Goal: Information Seeking & Learning: Learn about a topic

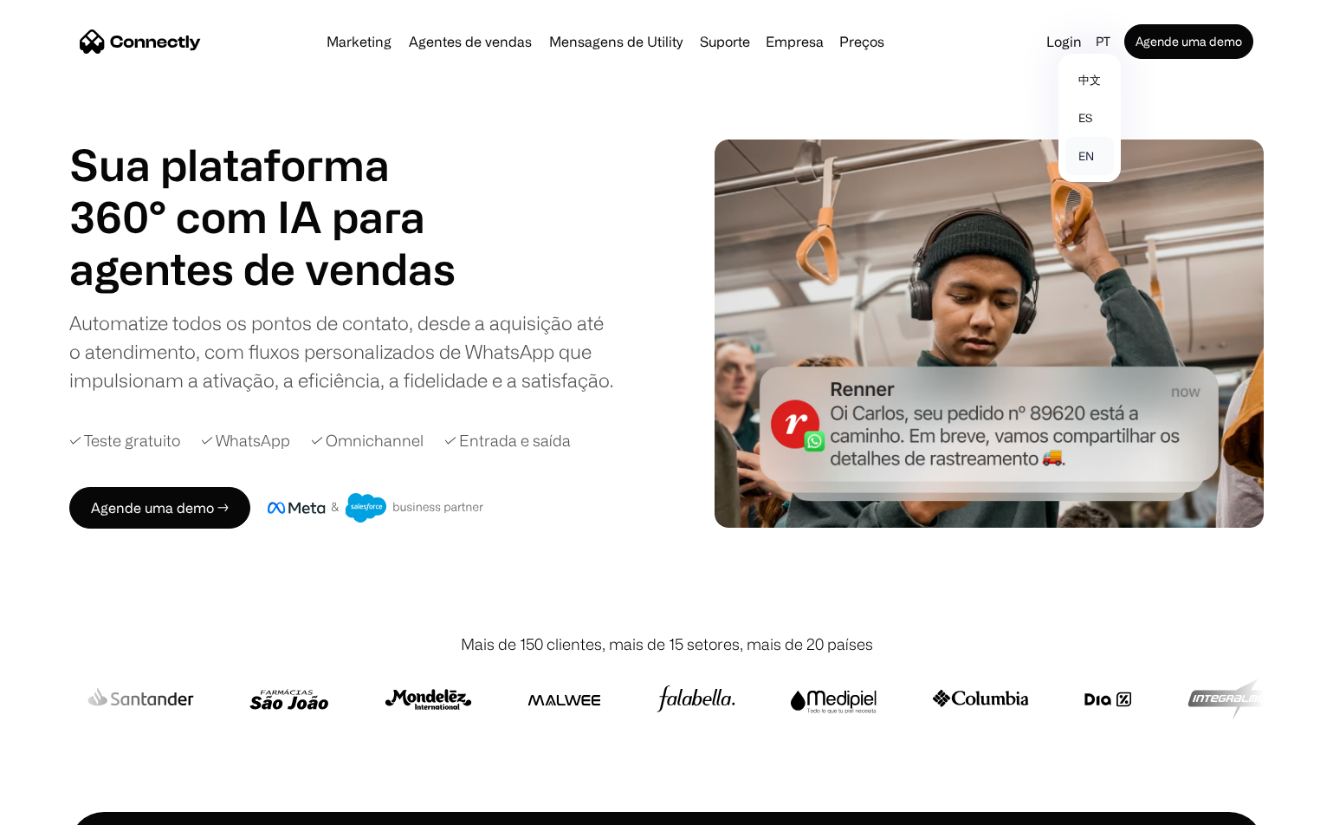
click at [1085, 161] on link "en" at bounding box center [1090, 156] width 49 height 38
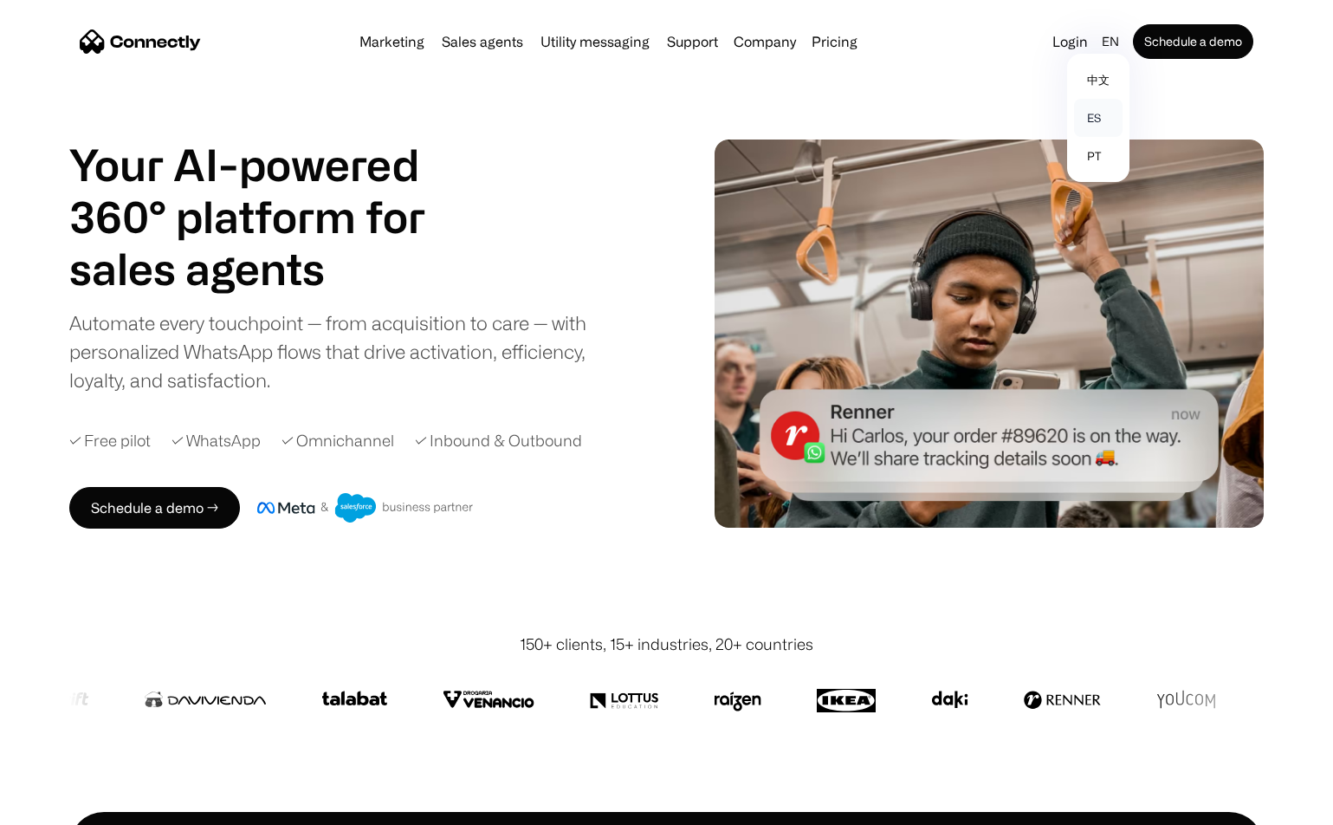
click at [1099, 113] on link "es" at bounding box center [1098, 118] width 49 height 38
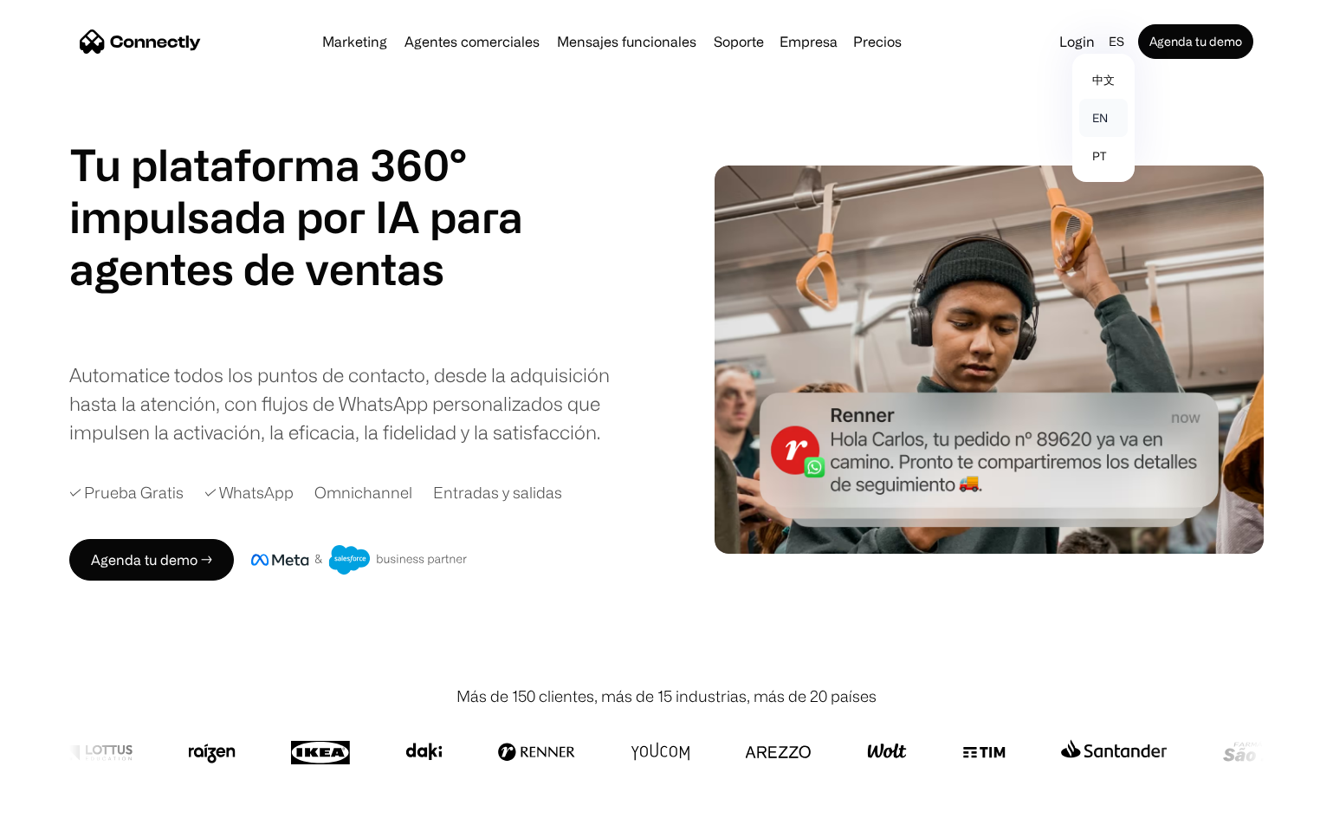
click at [1108, 120] on link "en" at bounding box center [1103, 118] width 49 height 38
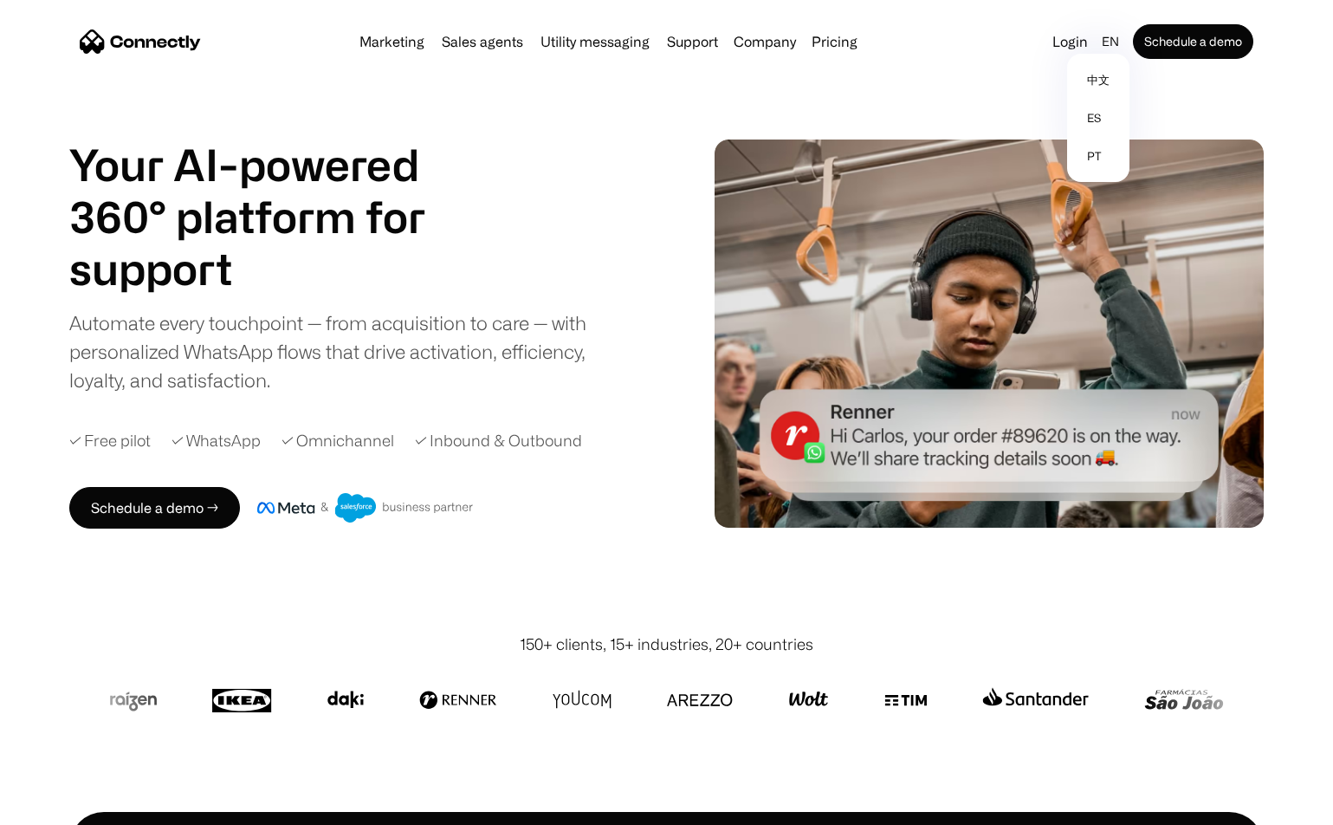
click at [649, 185] on div "Your AI-powered 360° platform for sales agents support utility sales agents Sli…" at bounding box center [364, 267] width 590 height 256
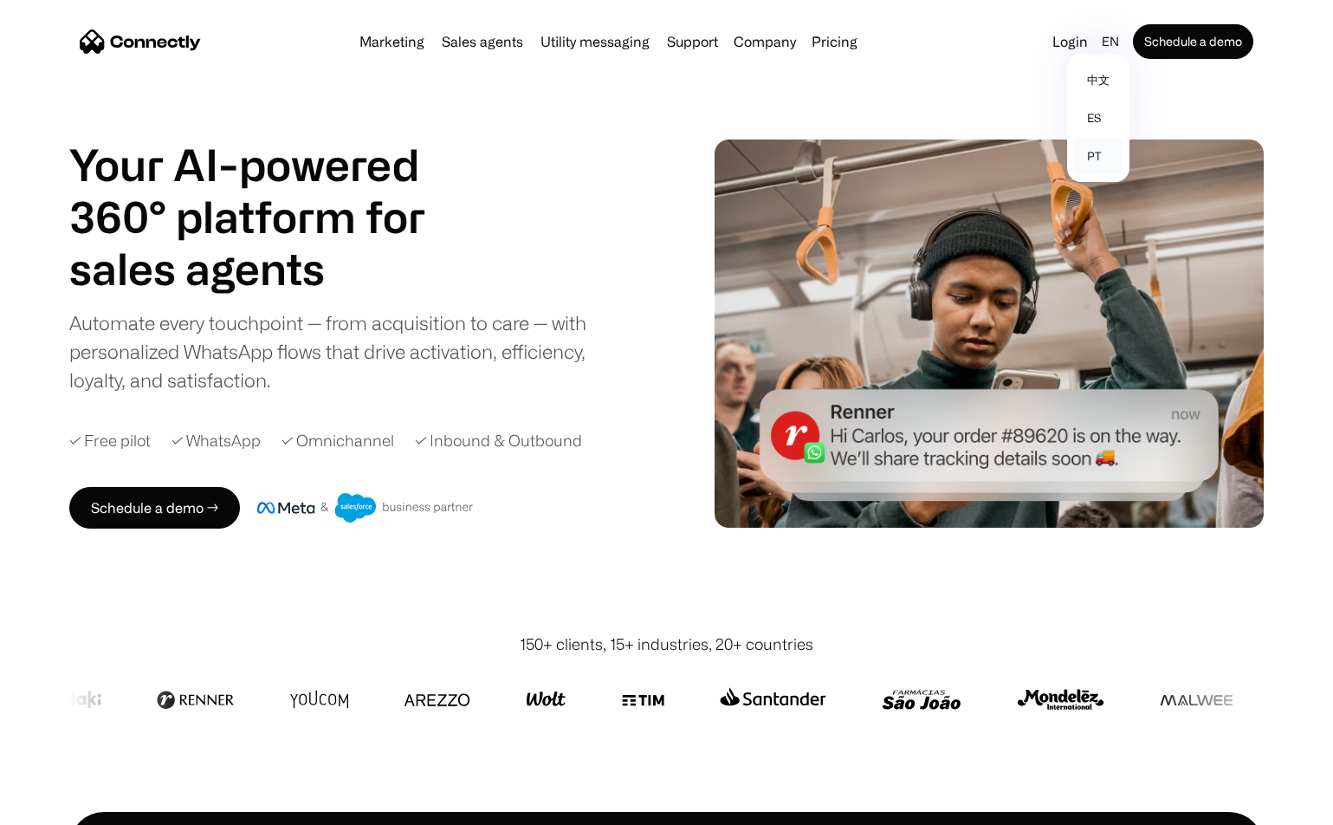
click at [1096, 158] on link "pt" at bounding box center [1098, 156] width 49 height 38
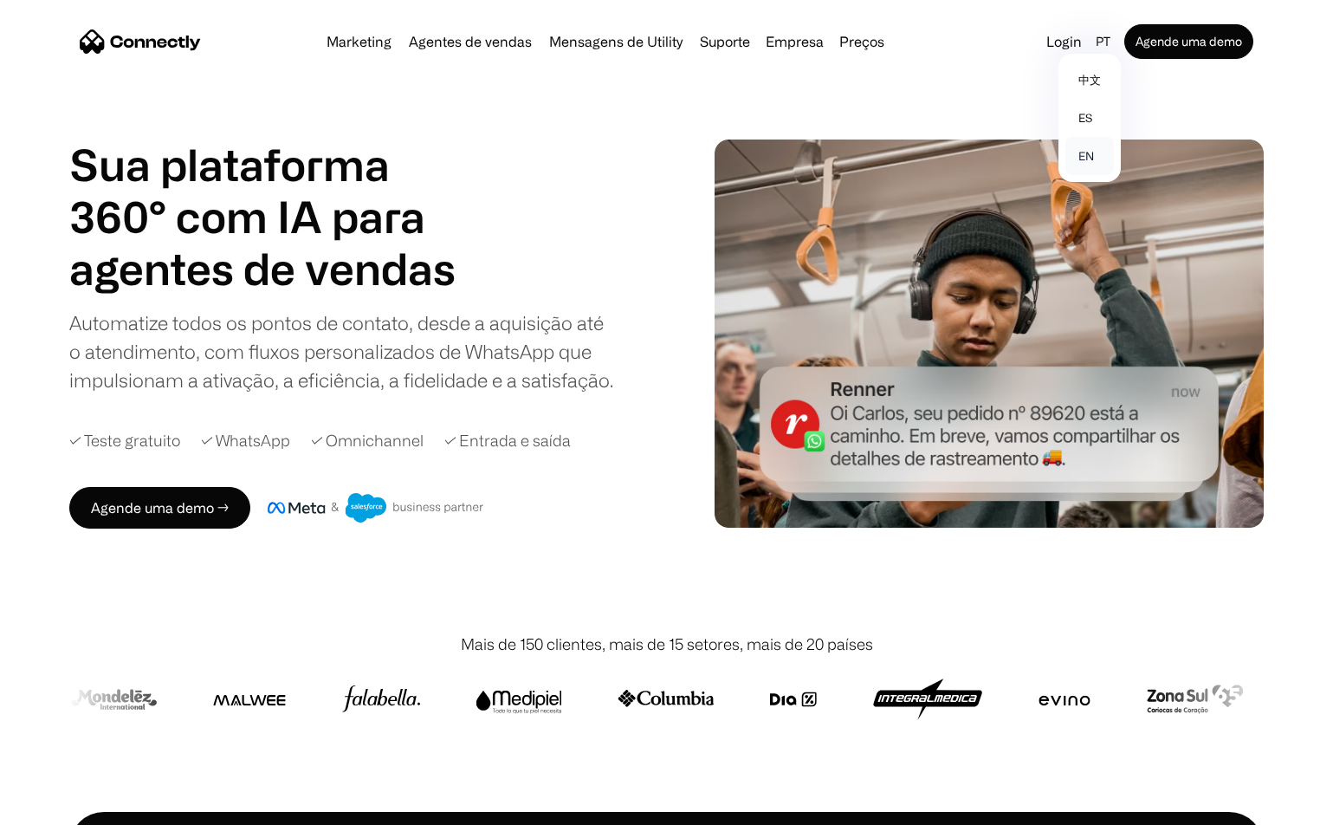
click at [1088, 159] on link "en" at bounding box center [1090, 156] width 49 height 38
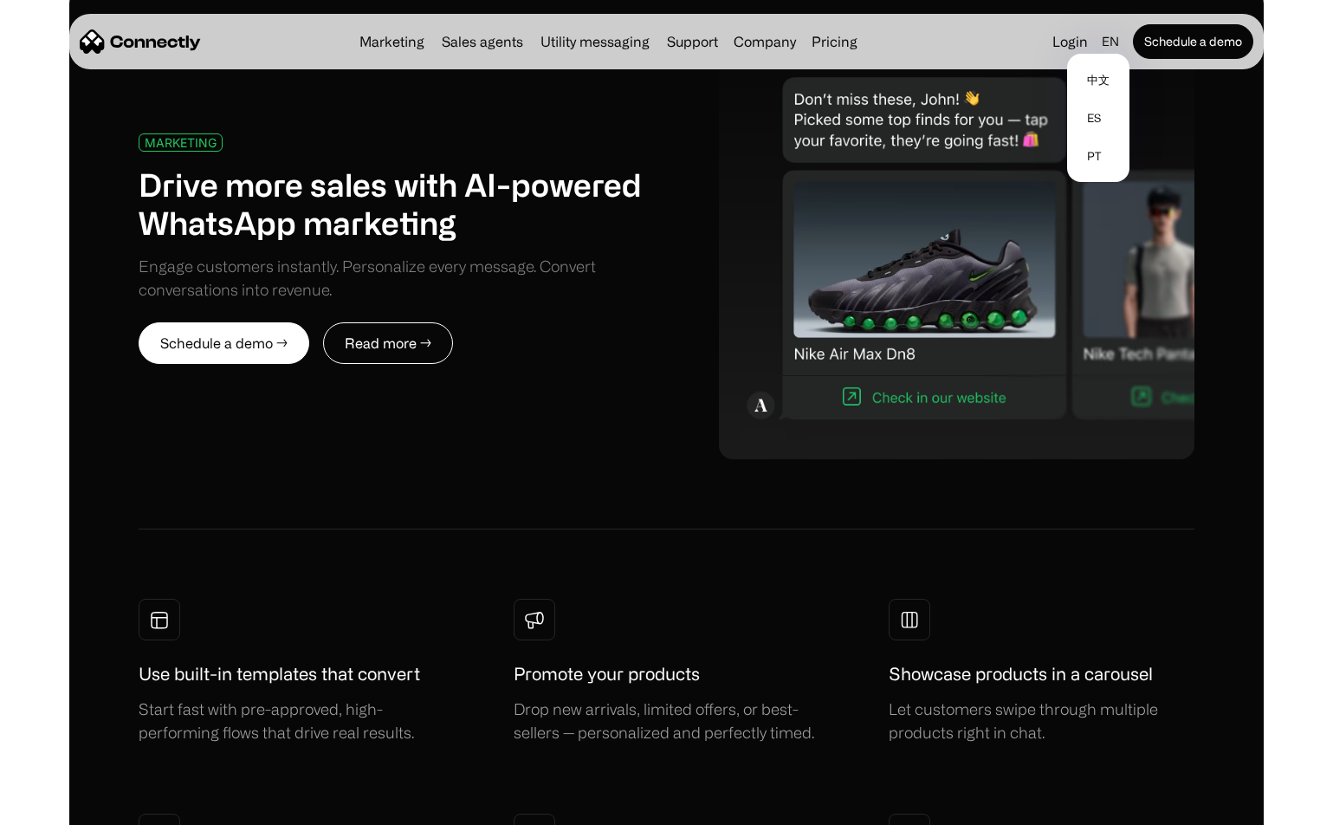
scroll to position [866, 0]
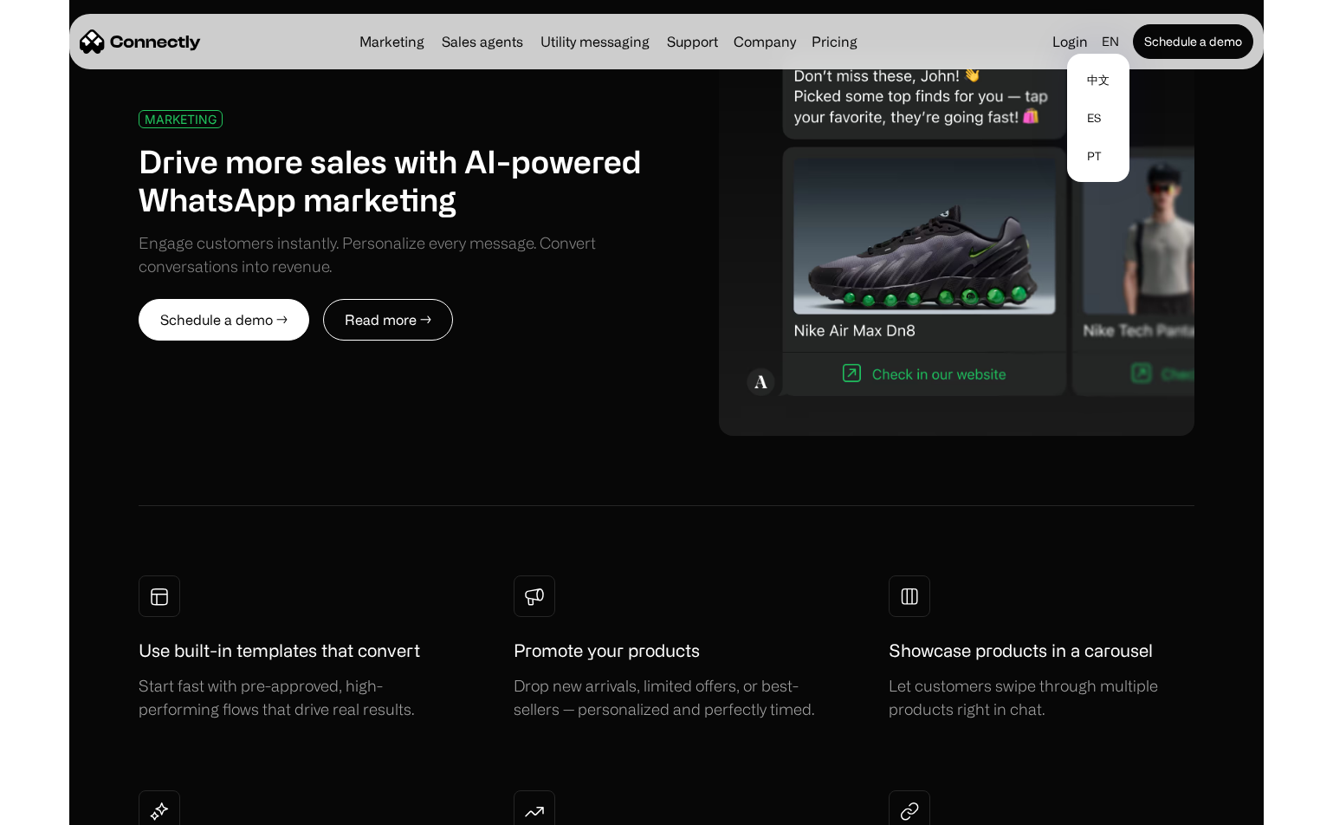
drag, startPoint x: 1254, startPoint y: 116, endPoint x: 1282, endPoint y: 110, distance: 28.4
click at [1265, 113] on div "MARKETING Drive more sales with AI-powered WhatsApp marketing Engage customers …" at bounding box center [666, 475] width 1333 height 1060
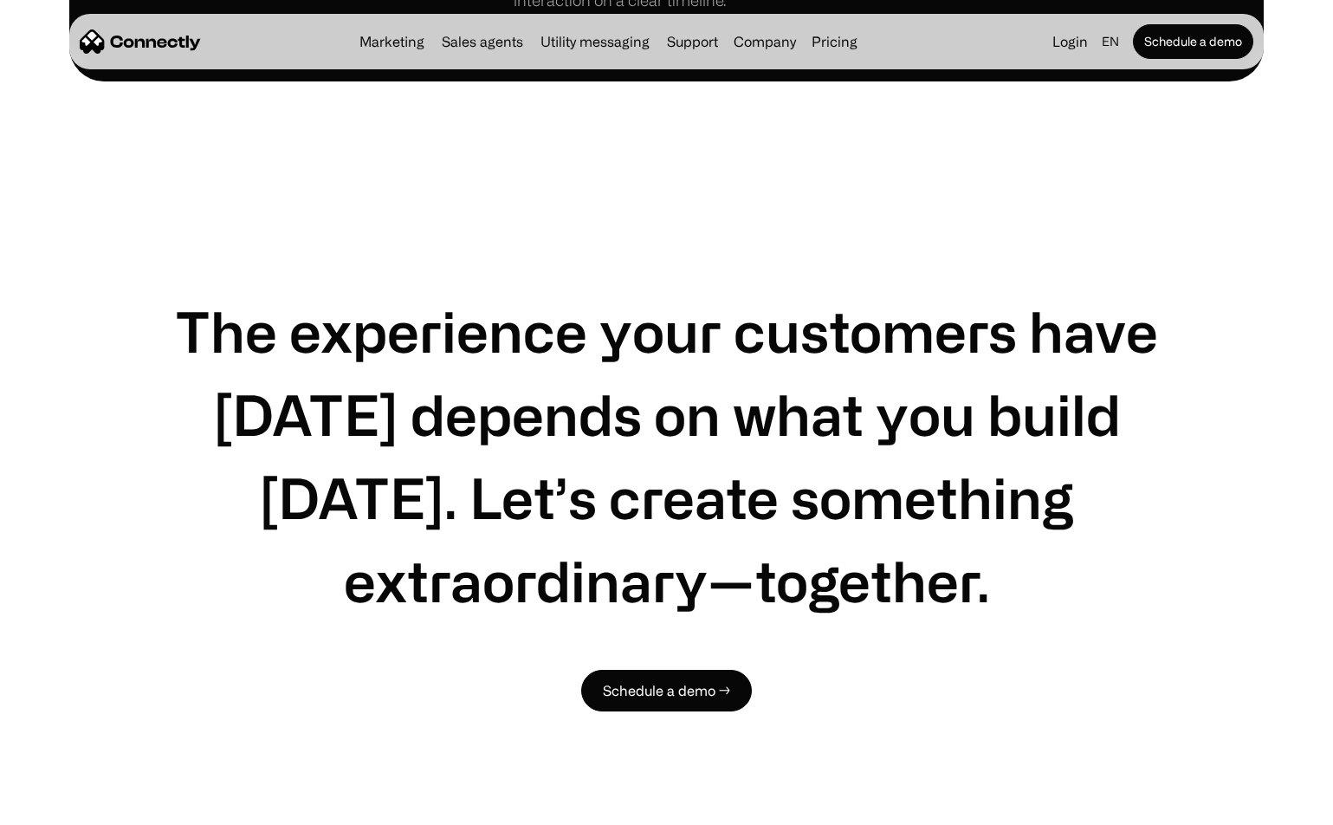
scroll to position [5285, 0]
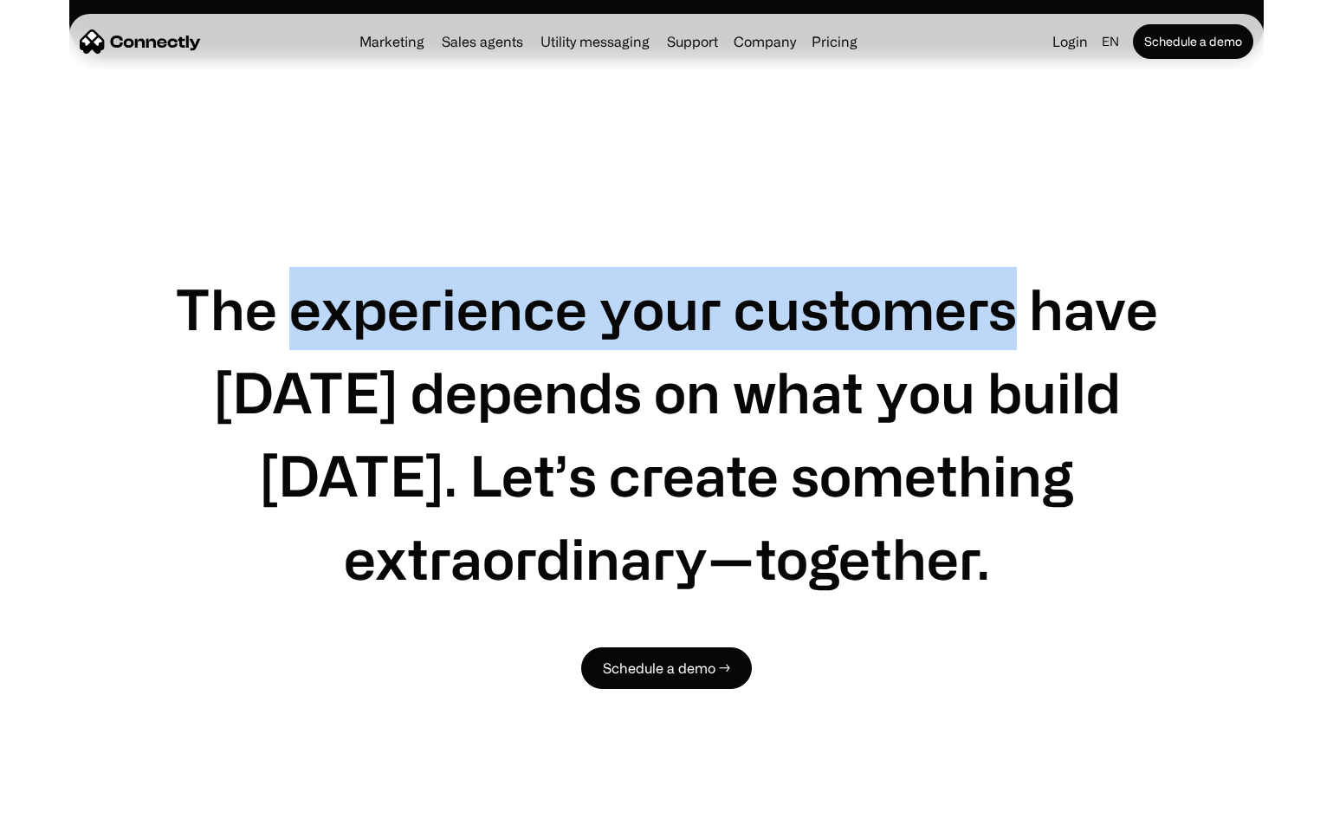
drag, startPoint x: 288, startPoint y: 310, endPoint x: 1004, endPoint y: 320, distance: 715.7
click at [1008, 321] on h1 "The experience your customers have tomorrow depends on what you build today. Le…" at bounding box center [667, 433] width 1056 height 333
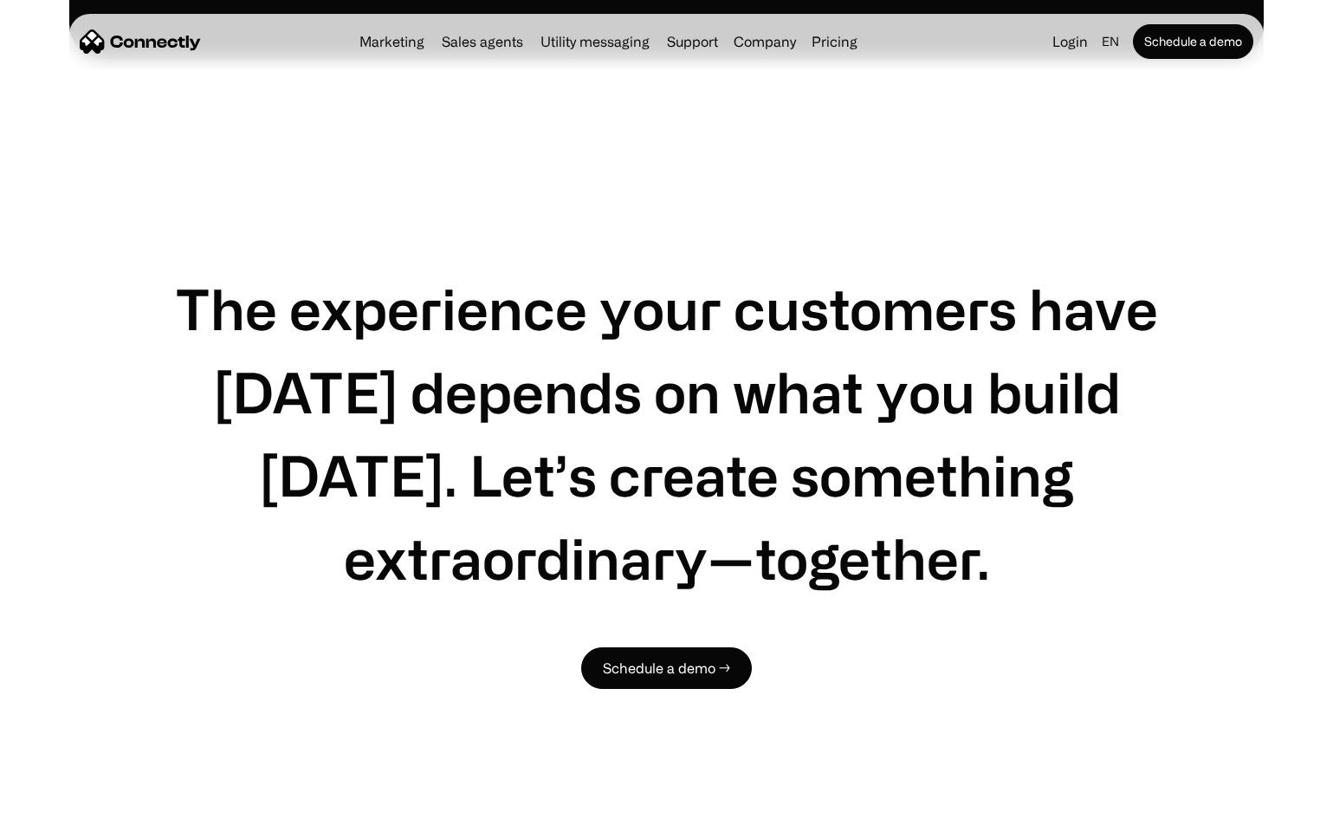
click at [867, 529] on h1 "The experience your customers have tomorrow depends on what you build today. Le…" at bounding box center [667, 433] width 1056 height 333
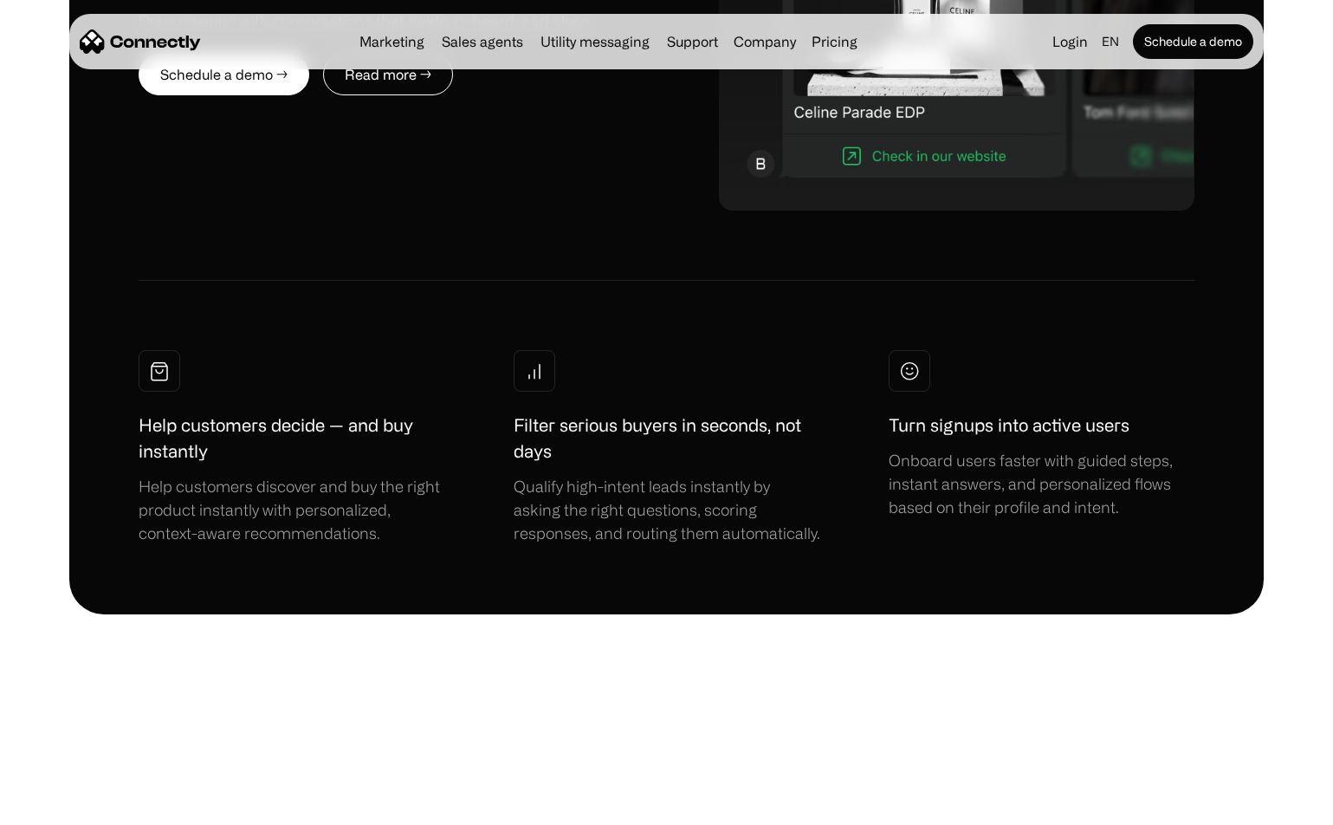
scroll to position [7797, 0]
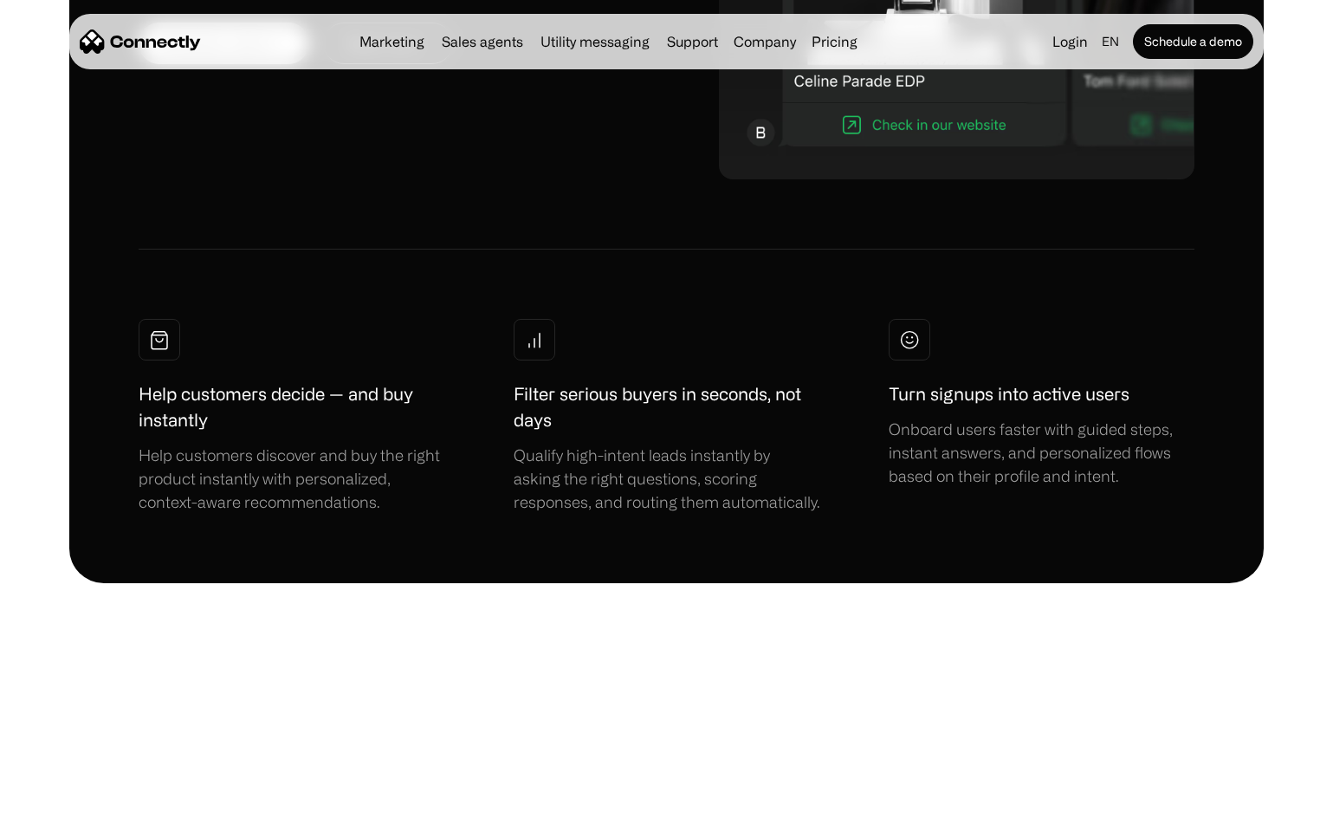
click at [1262, 211] on div "SALES AGENTS AI agents that sell, qualify, and convert Drive revenue with conve…" at bounding box center [666, 128] width 1195 height 911
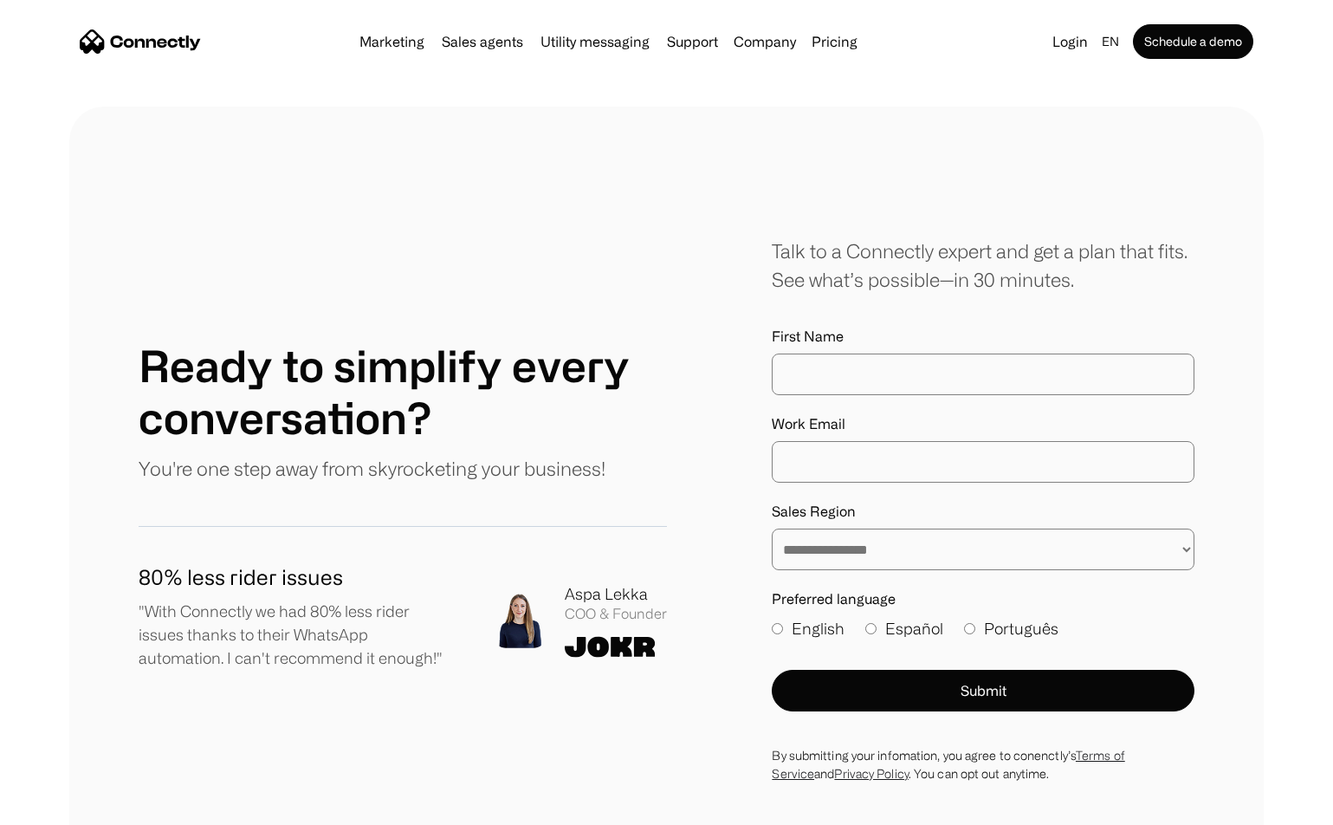
scroll to position [9097, 0]
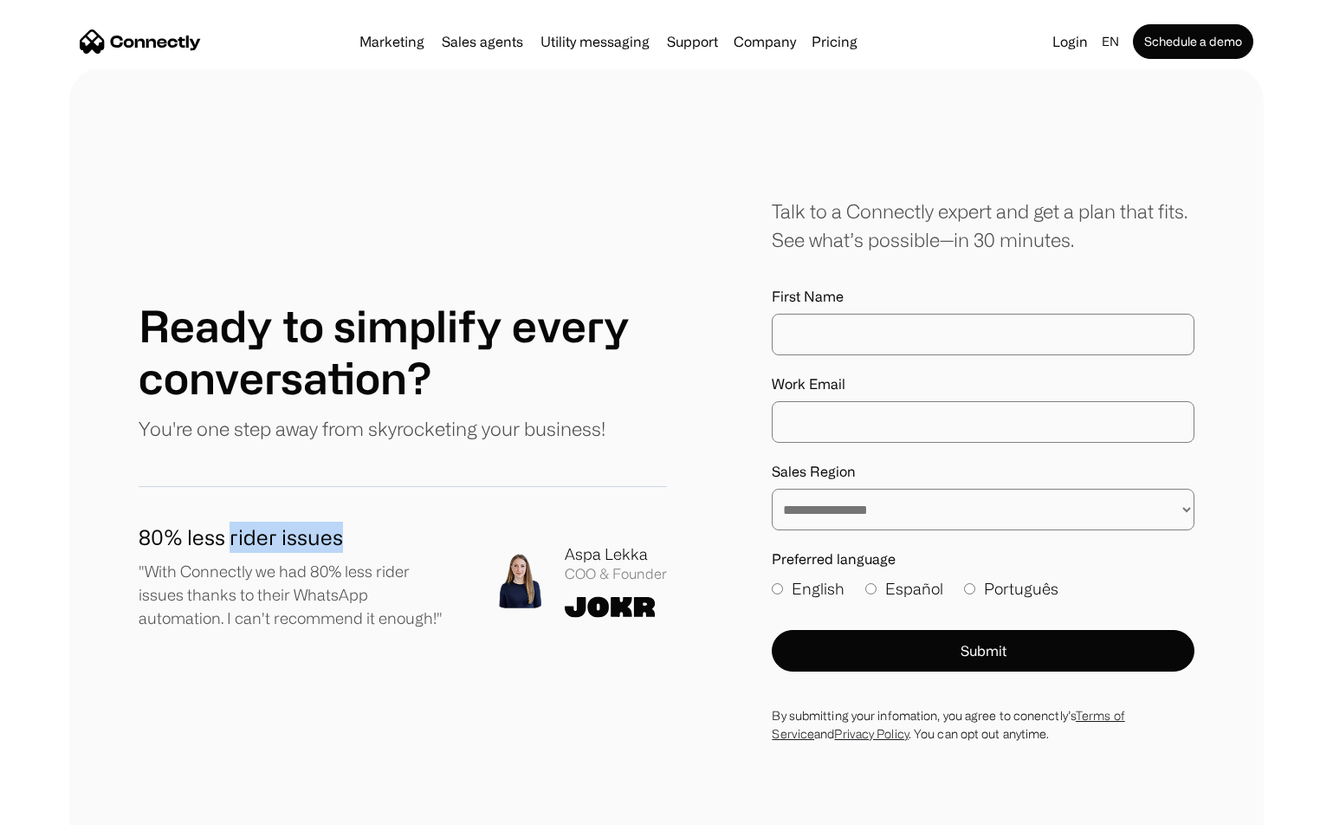
drag, startPoint x: 233, startPoint y: 535, endPoint x: 351, endPoint y: 538, distance: 117.9
click at [351, 538] on h1 "80% less rider issues" at bounding box center [297, 537] width 317 height 31
copy h1 "rider issues"
click at [1095, 155] on link "pt" at bounding box center [1098, 156] width 49 height 38
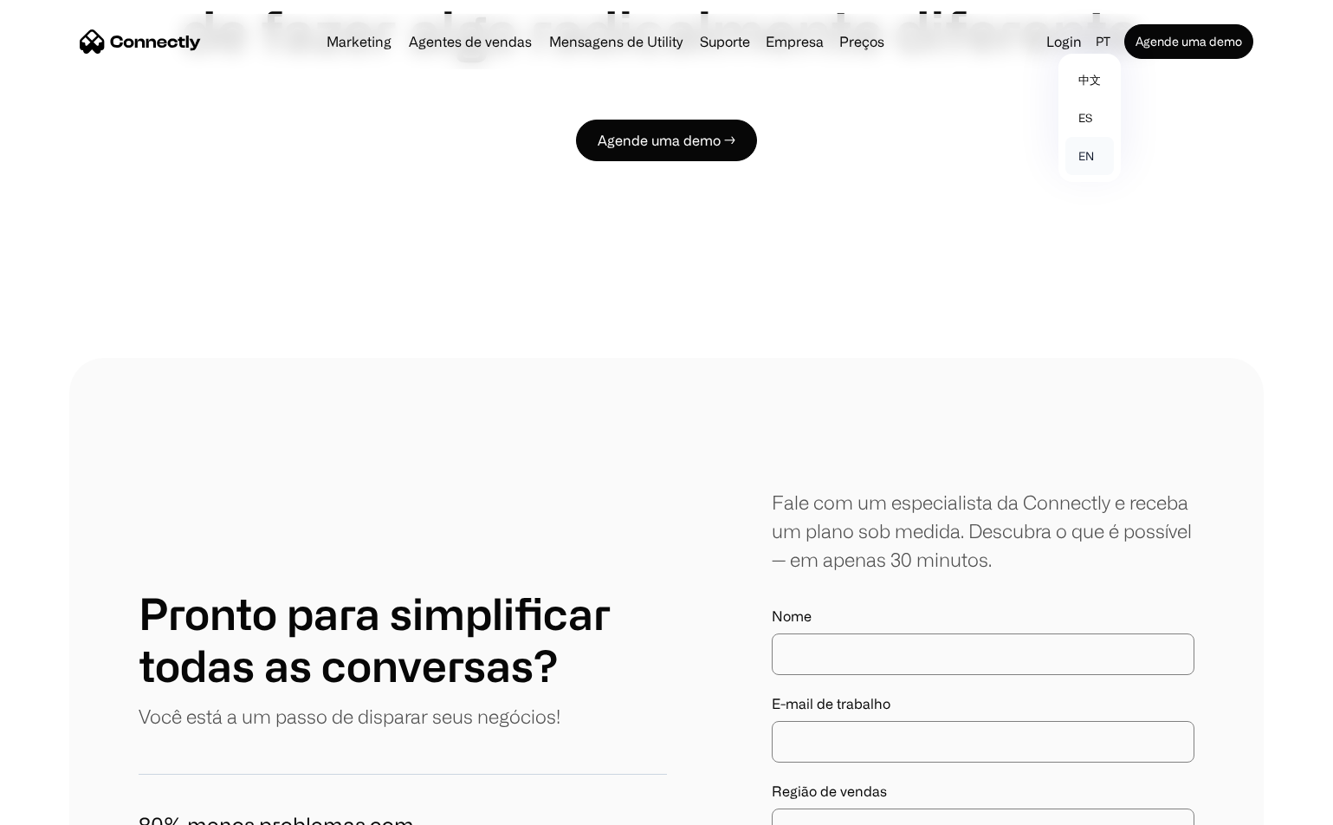
scroll to position [9388, 0]
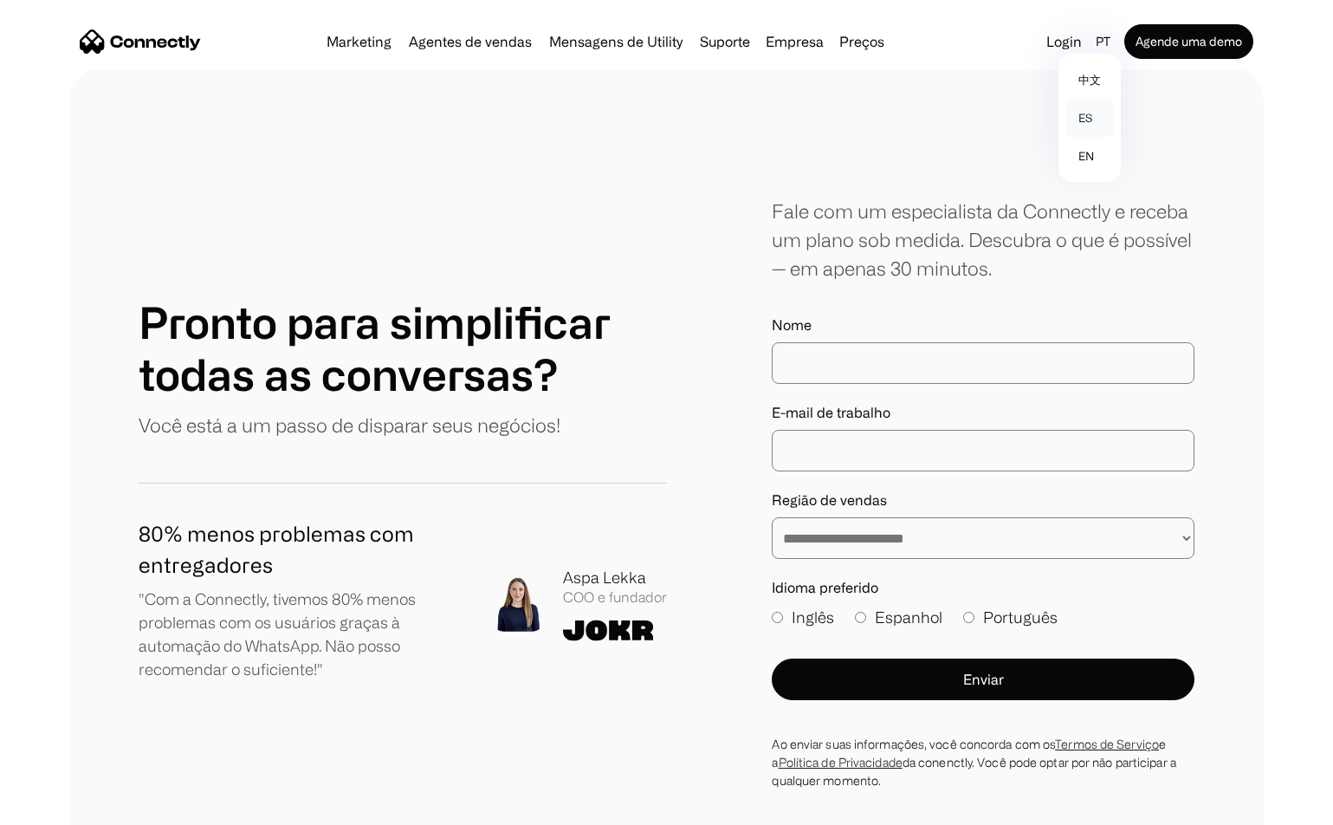
click at [1097, 115] on link "es" at bounding box center [1090, 118] width 49 height 38
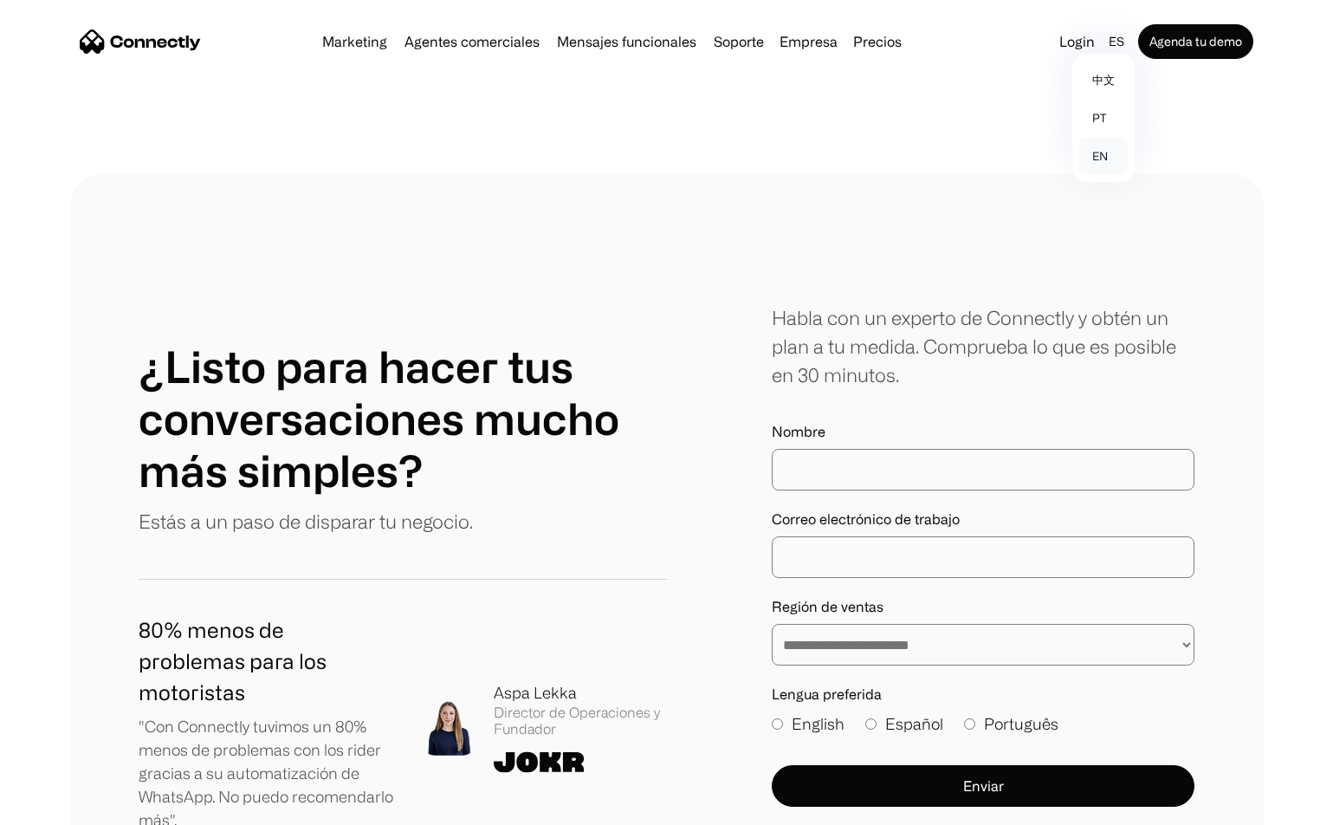
click at [1104, 161] on link "en" at bounding box center [1103, 156] width 49 height 38
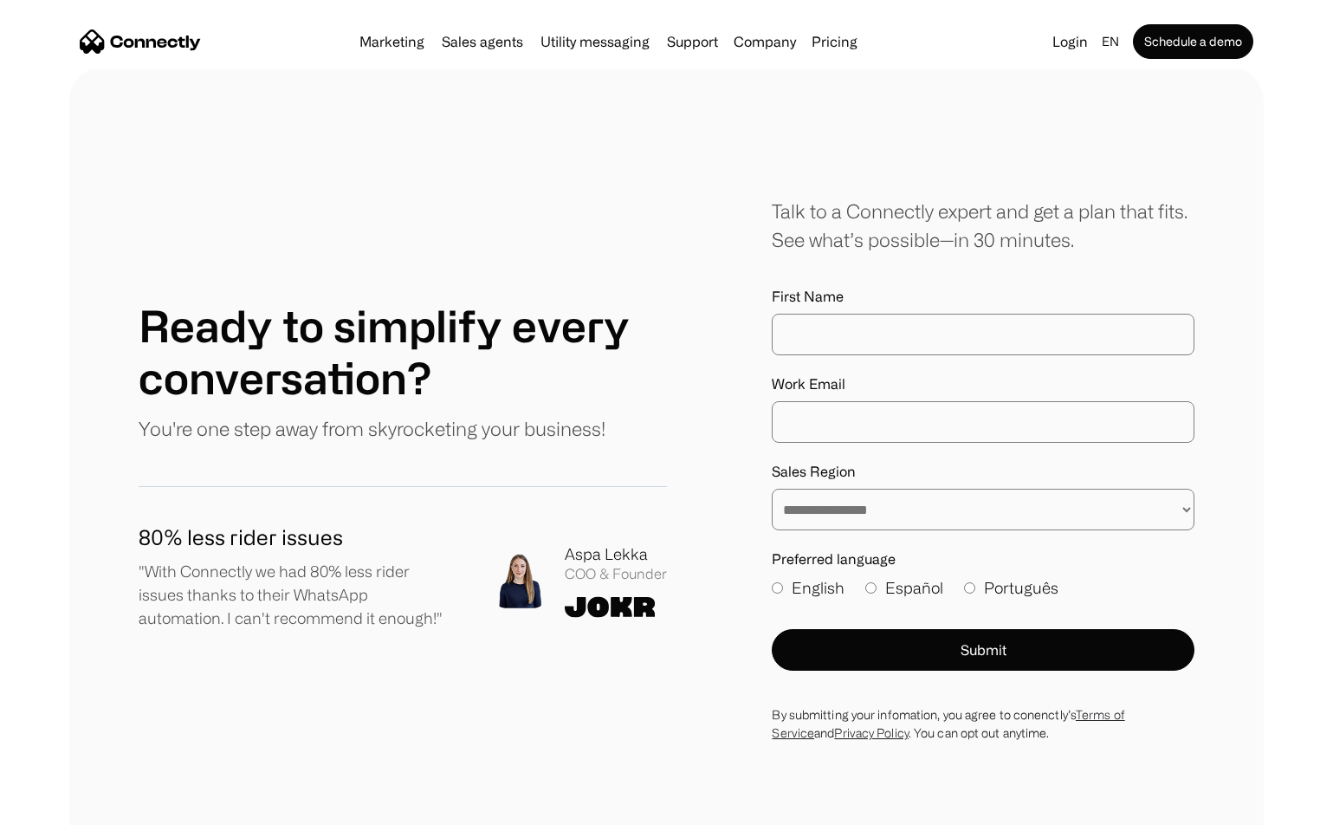
click at [1023, 515] on select "**********" at bounding box center [983, 510] width 423 height 42
click at [1268, 496] on div "**********" at bounding box center [666, 470] width 1333 height 806
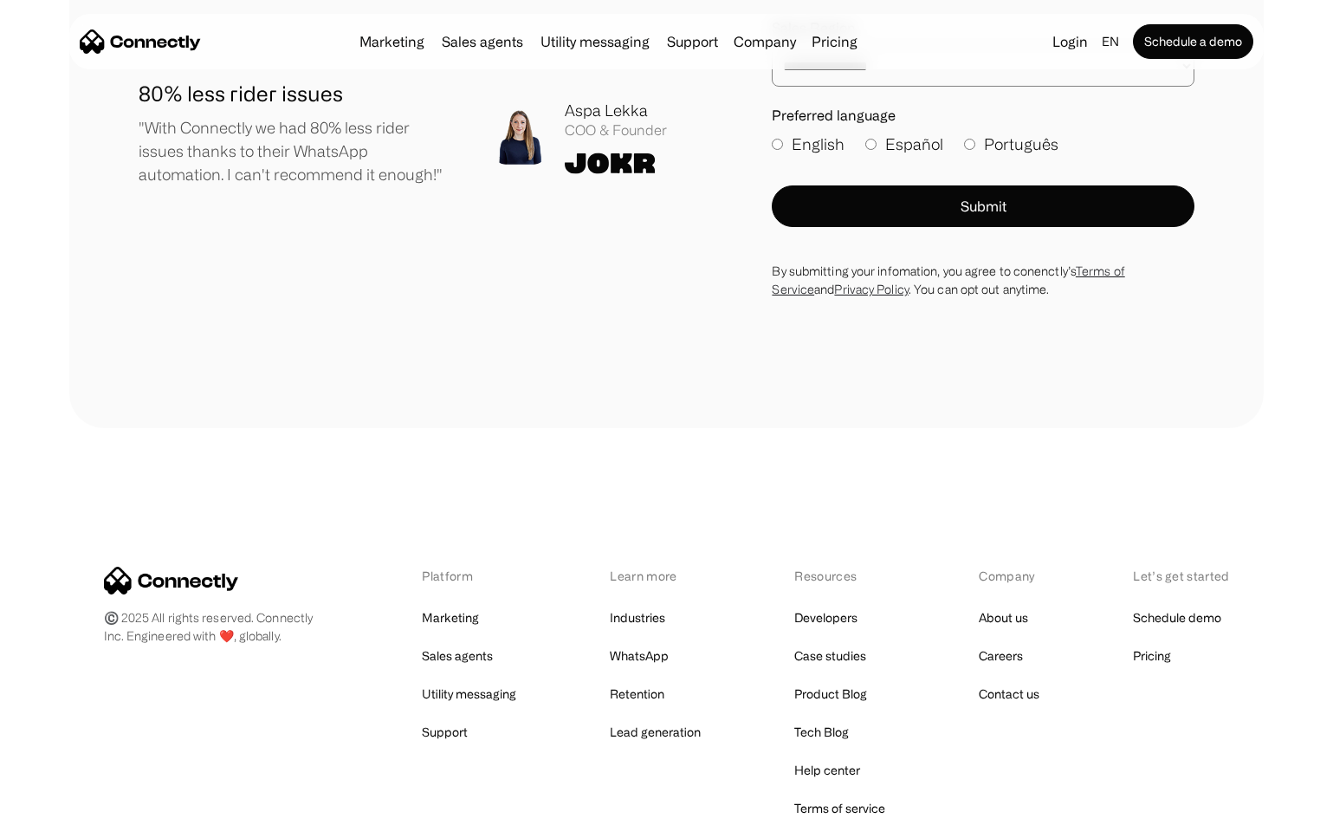
scroll to position [8973, 0]
click at [831, 39] on link "Pricing" at bounding box center [835, 42] width 60 height 14
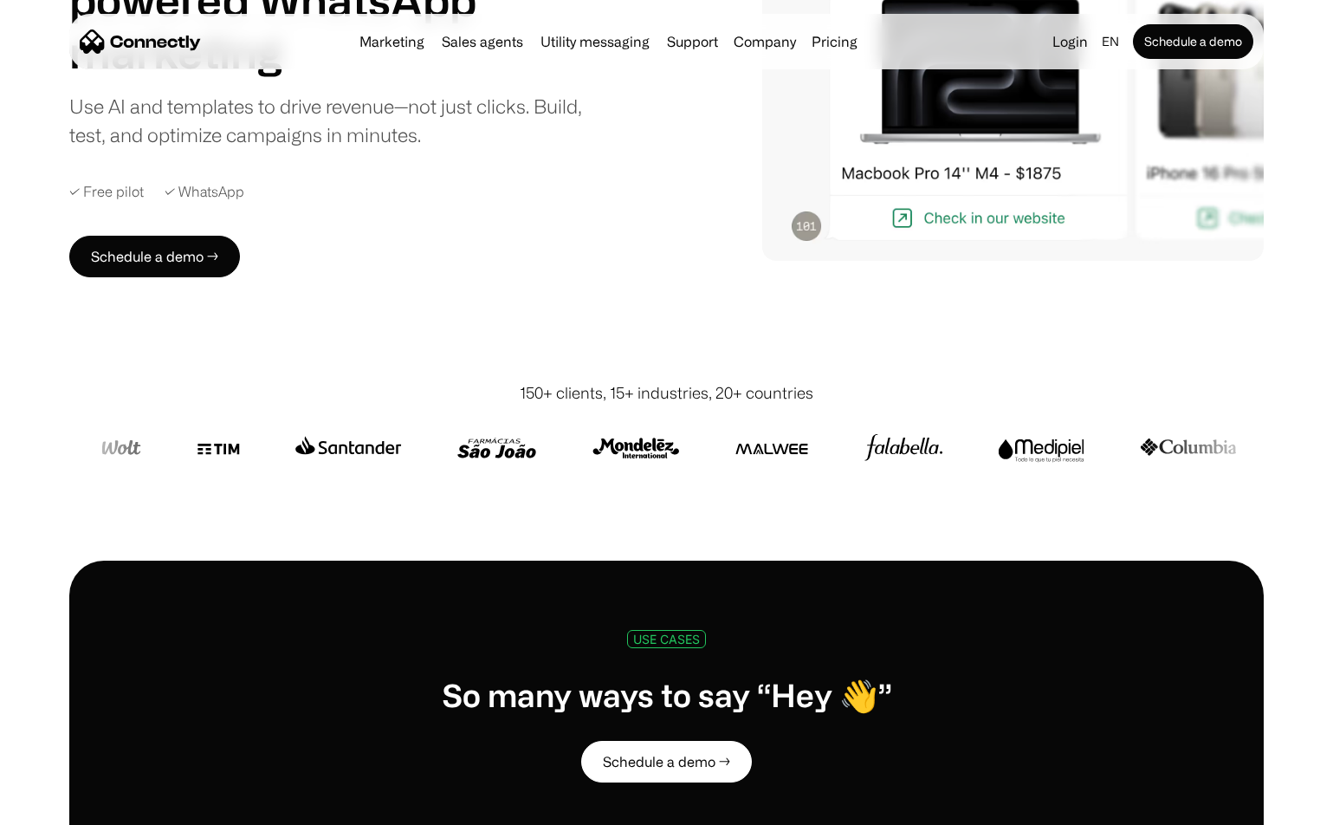
scroll to position [260, 0]
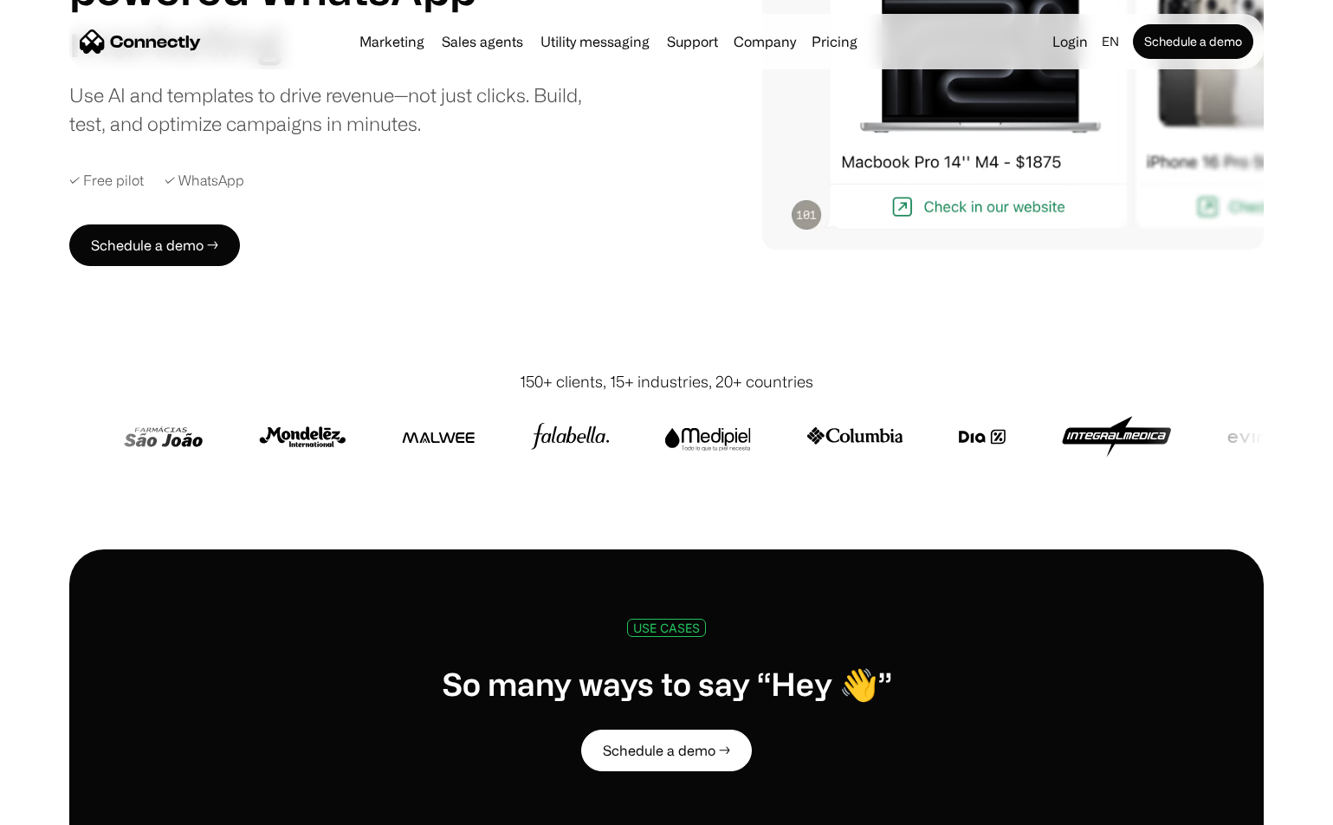
click at [652, 223] on div "MARKETING Drive more sales with AI-powered WhatsApp marketing Use AI and templa…" at bounding box center [666, 72] width 1195 height 387
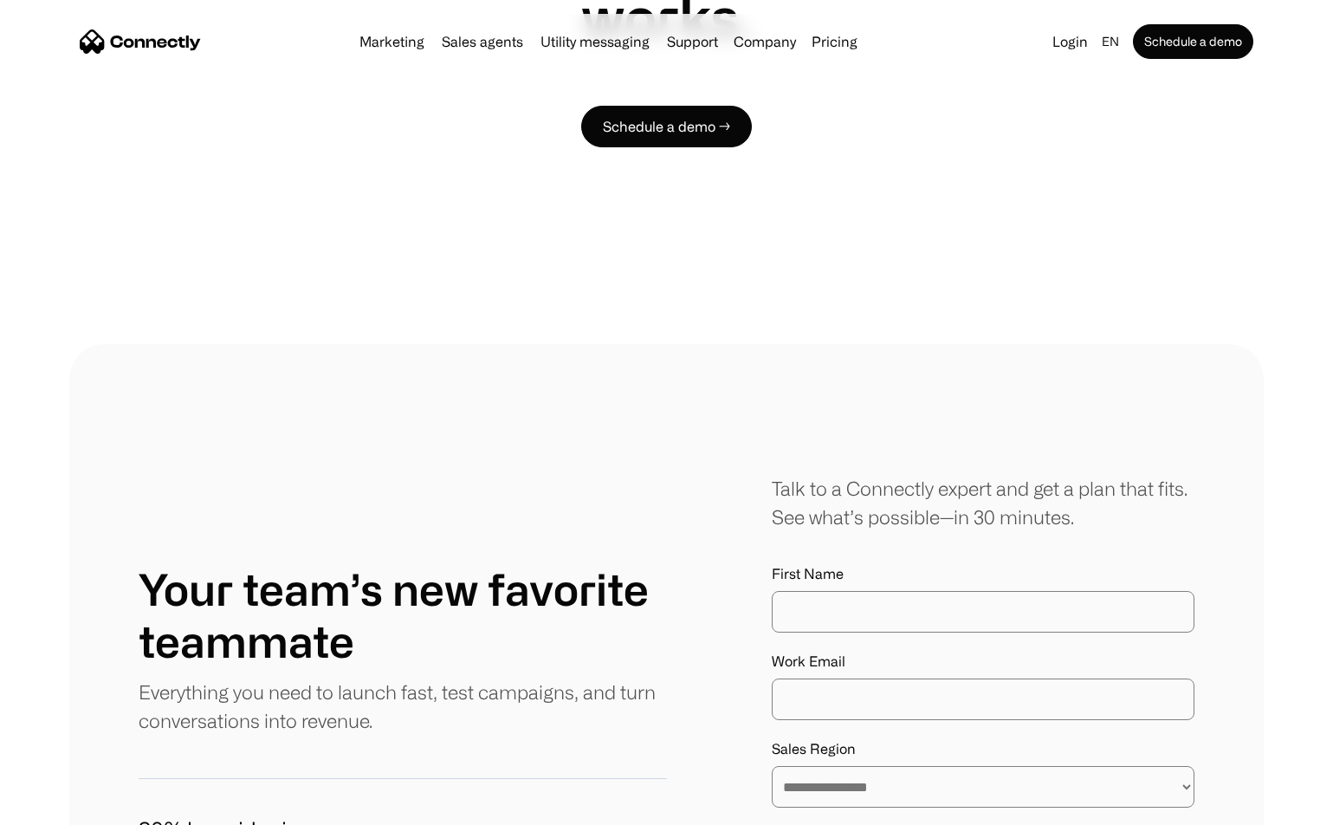
scroll to position [5111, 0]
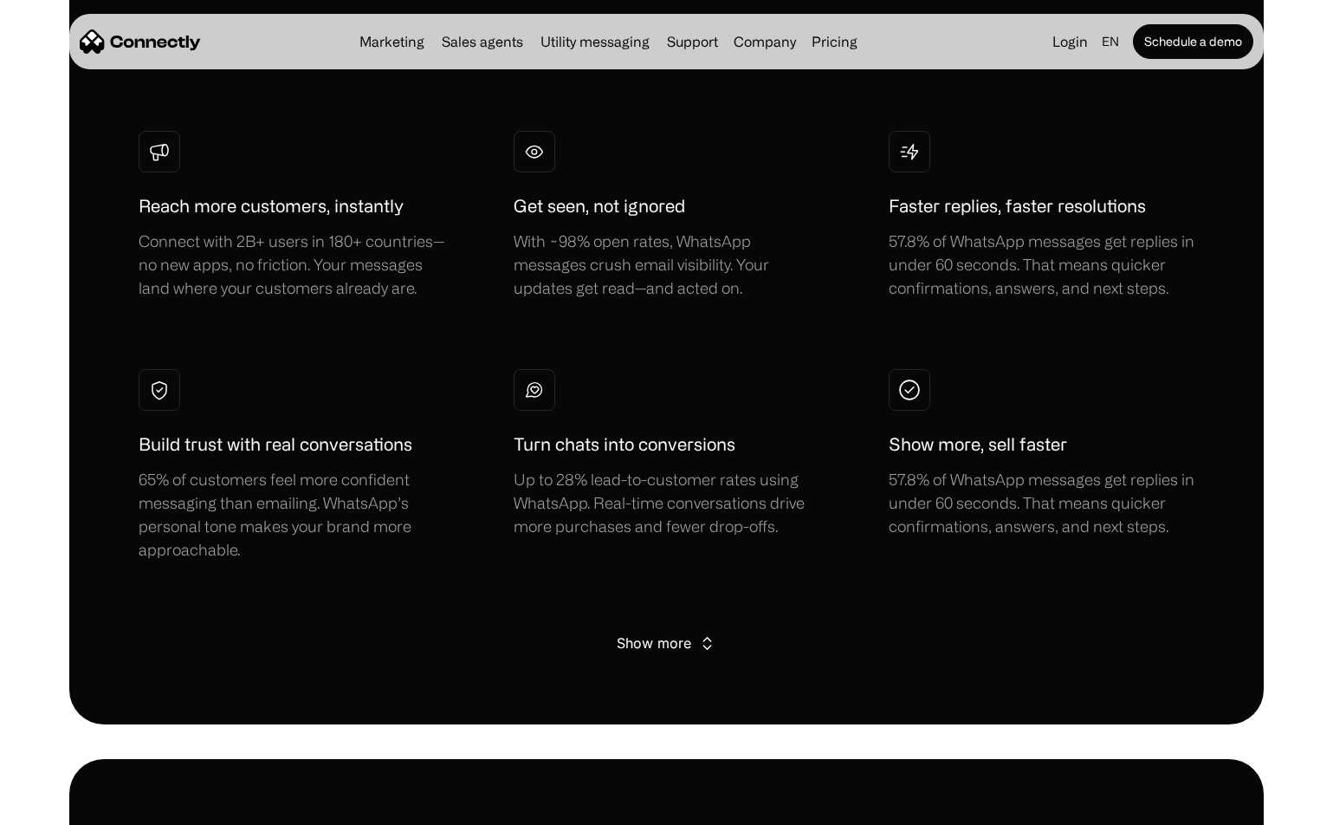
scroll to position [1040, 0]
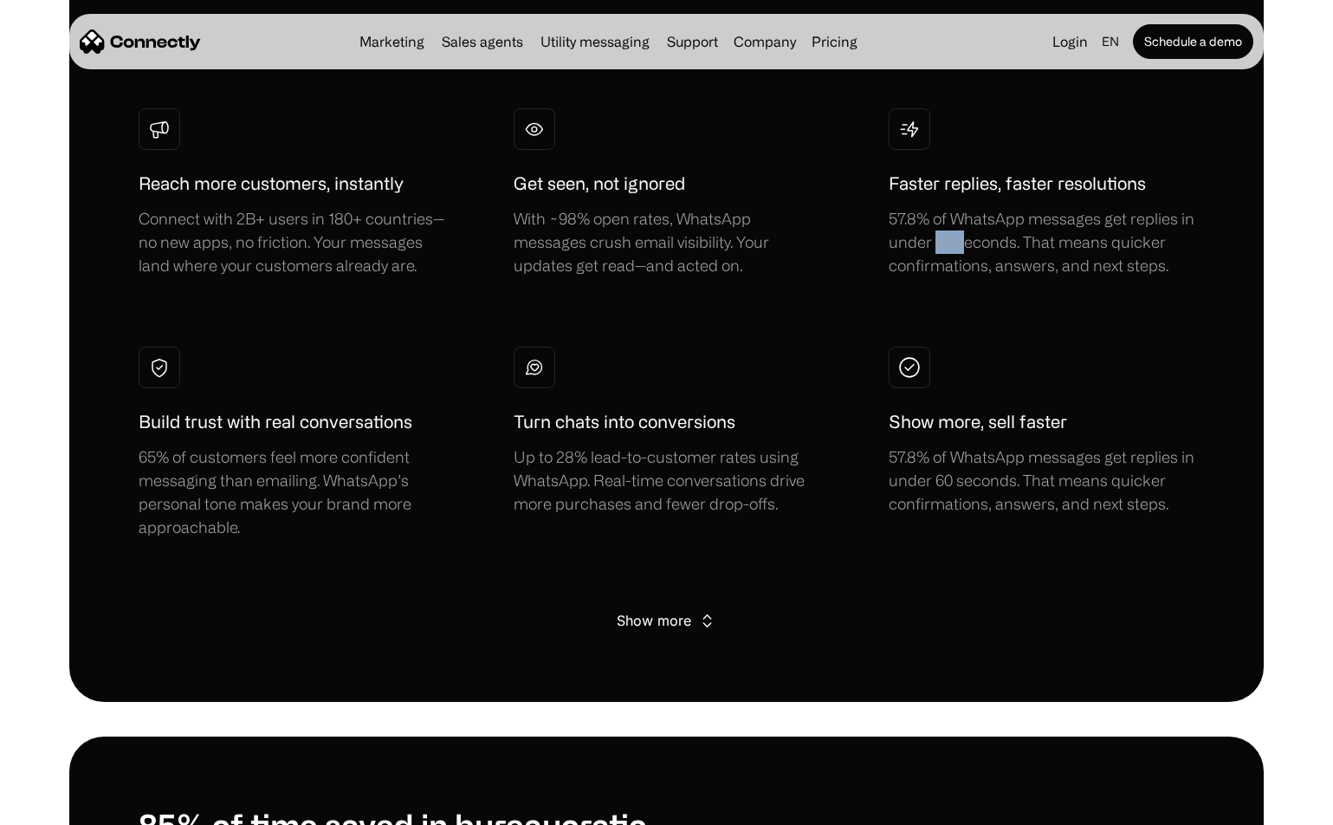
drag, startPoint x: 935, startPoint y: 247, endPoint x: 962, endPoint y: 246, distance: 26.9
click at [962, 246] on div "57.8% of WhatsApp messages get replies in under 60 seconds. That means quicker …" at bounding box center [1042, 242] width 306 height 70
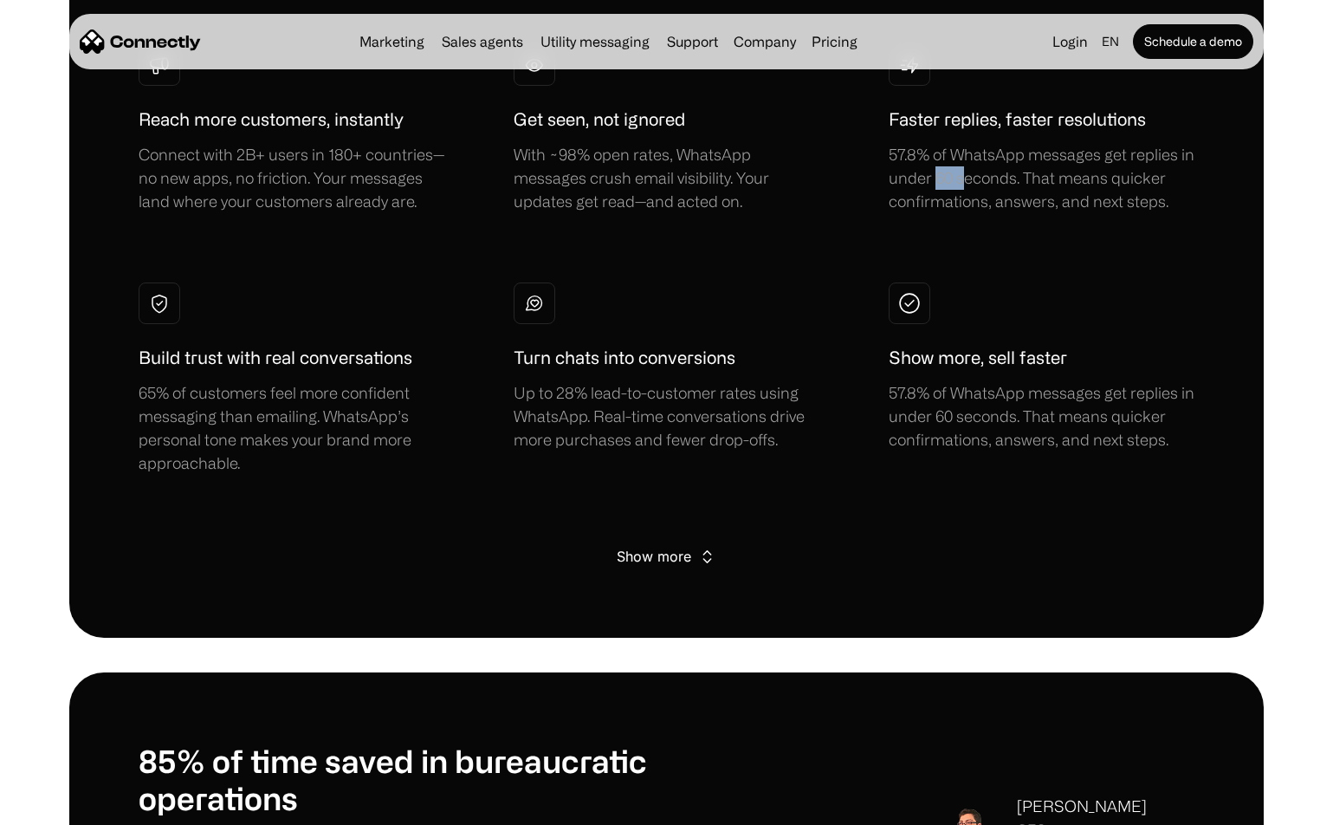
scroll to position [1386, 0]
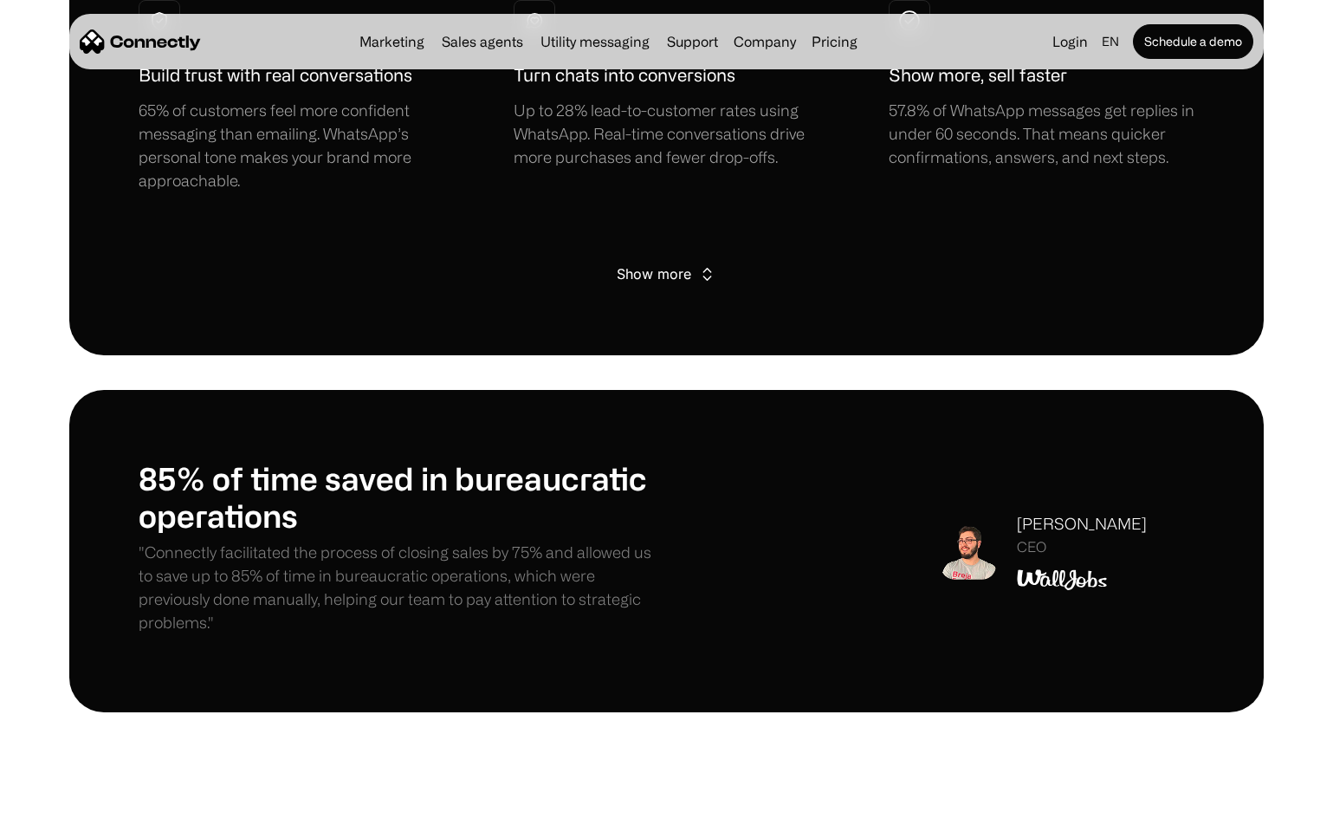
click at [678, 274] on div "Show more" at bounding box center [654, 274] width 75 height 24
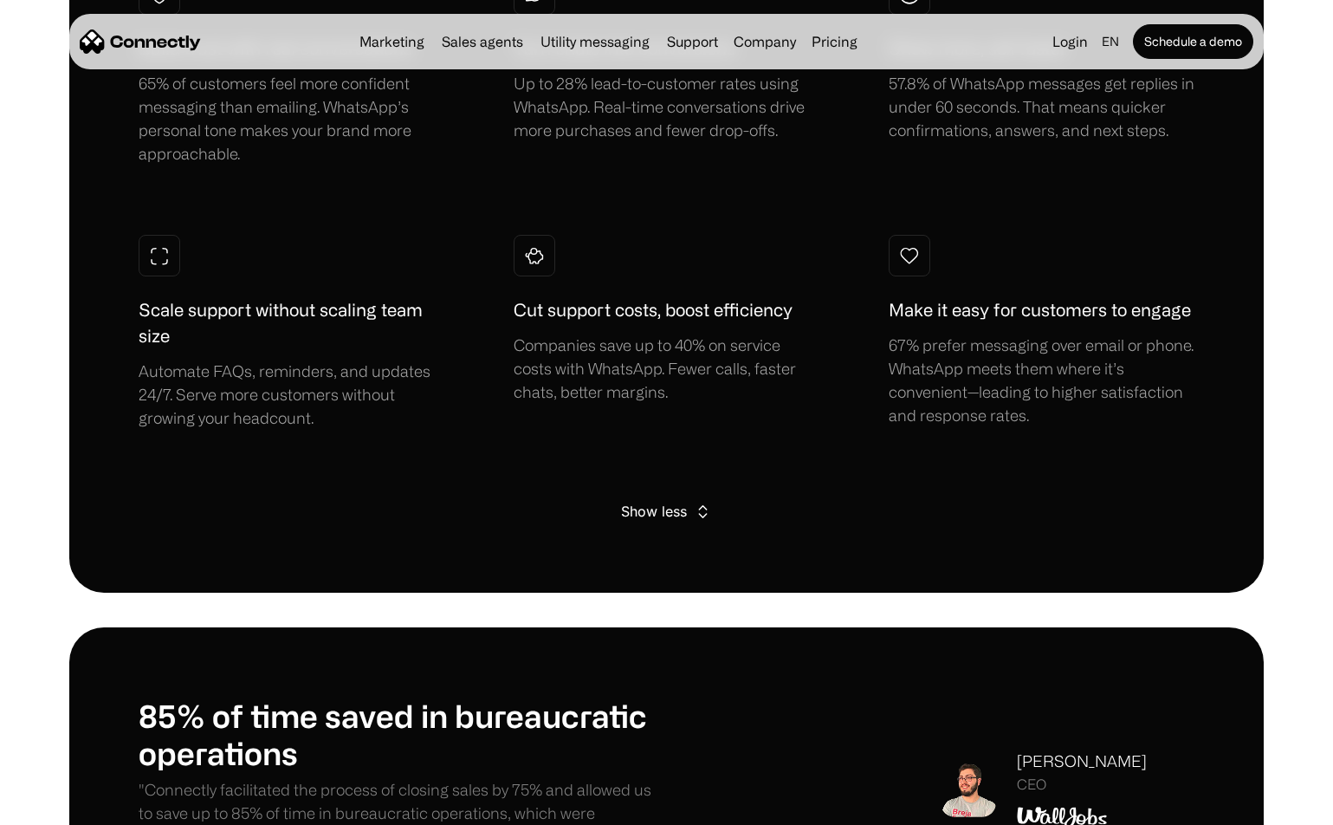
scroll to position [0, 0]
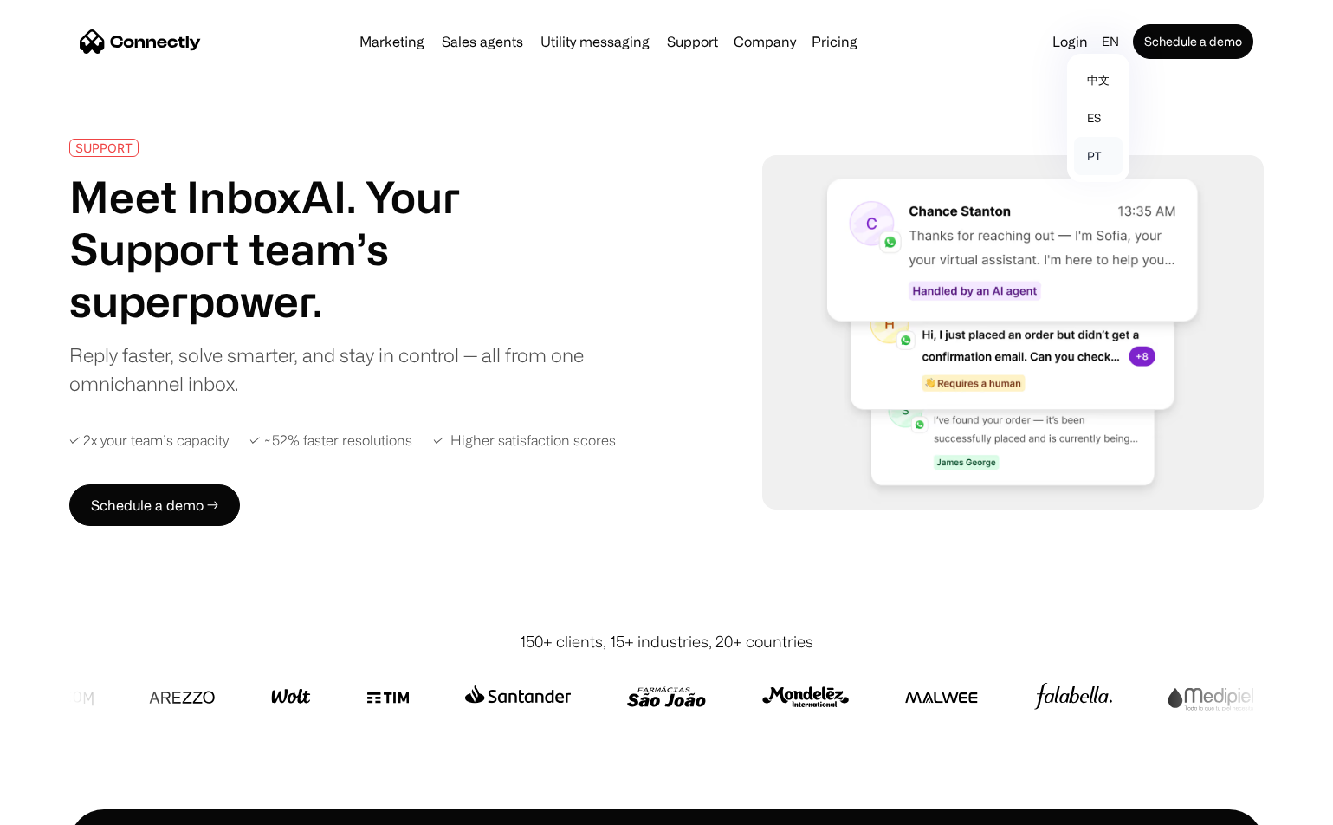
click at [1091, 157] on link "pt" at bounding box center [1098, 156] width 49 height 38
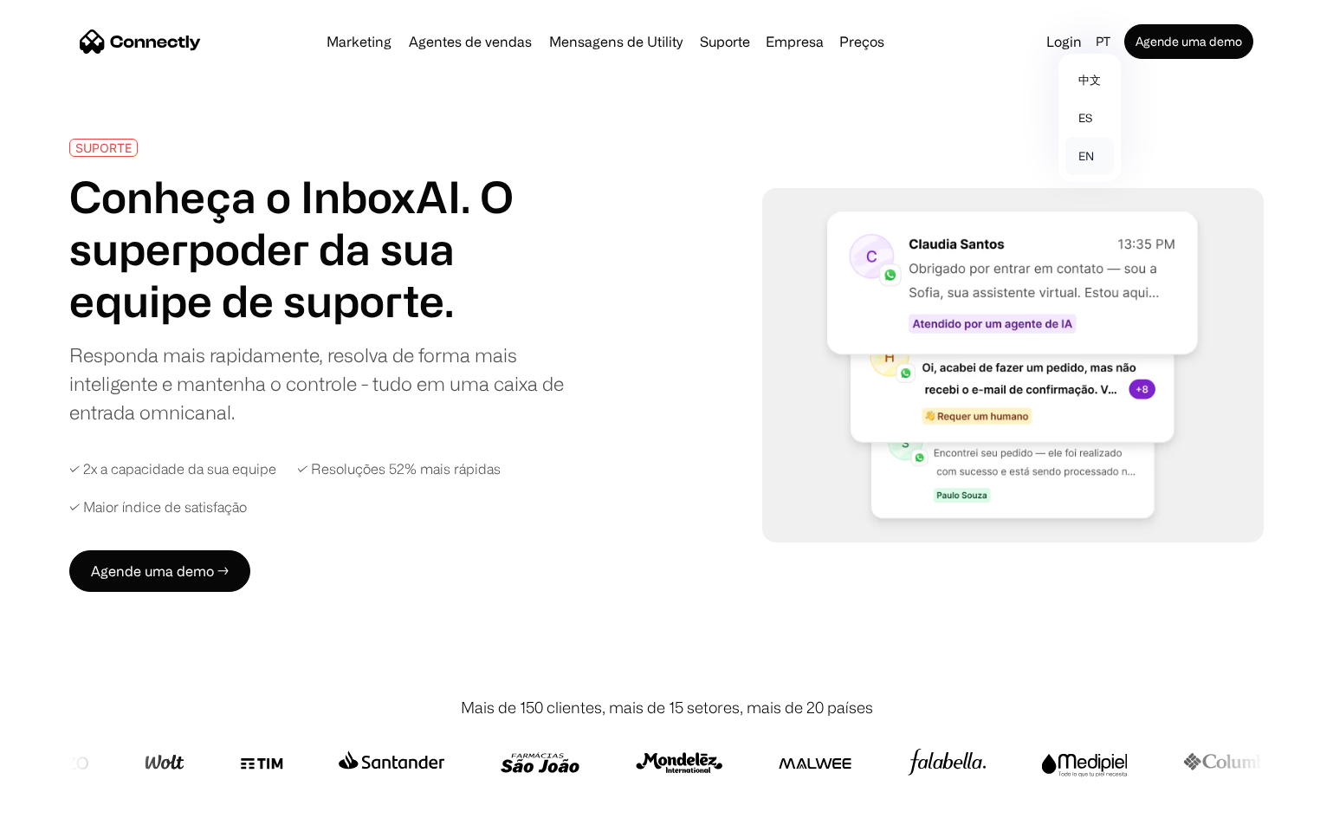
click at [1086, 156] on link "en" at bounding box center [1090, 156] width 49 height 38
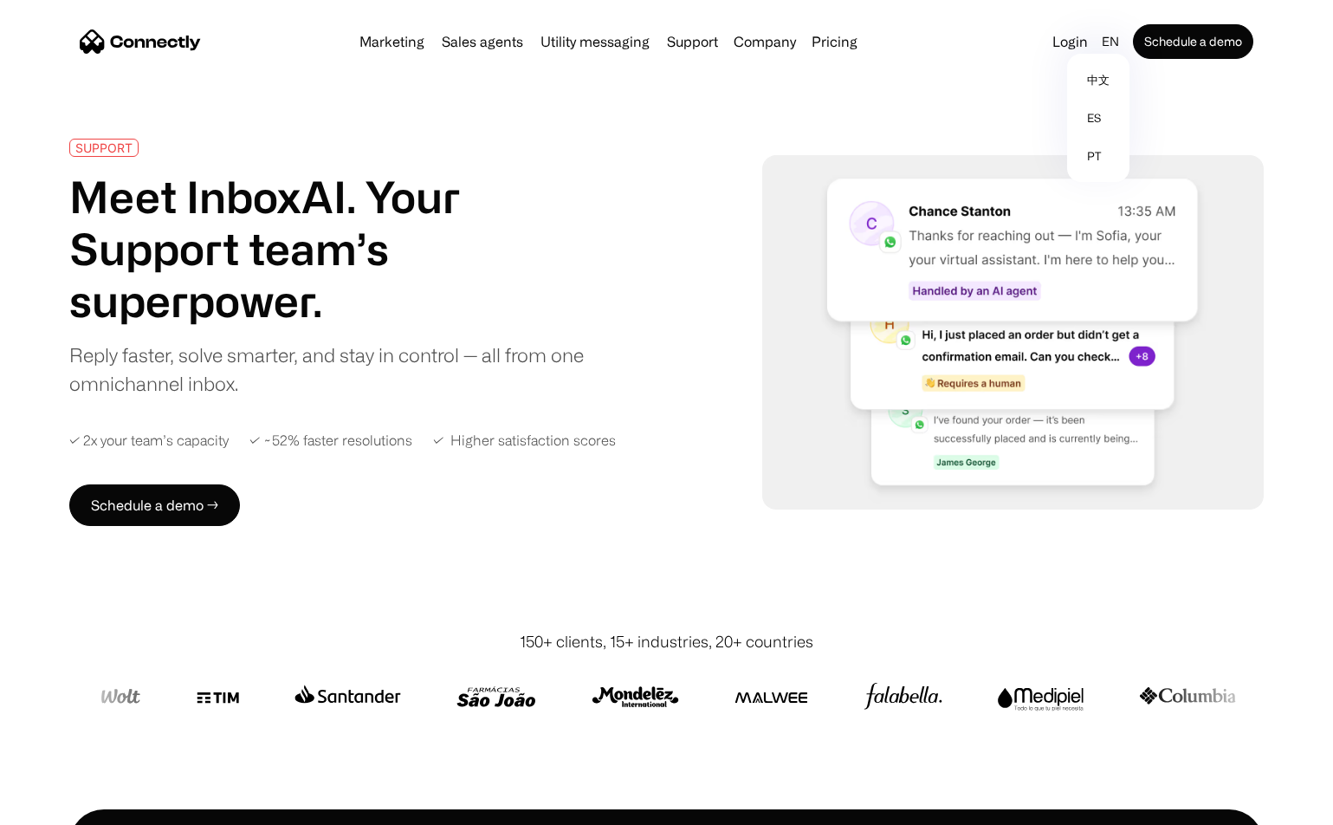
click at [1314, 214] on div "SUPPORT Meet InboxAI. Your Support team’s superpower. Reply faster, solve smart…" at bounding box center [666, 332] width 1333 height 387
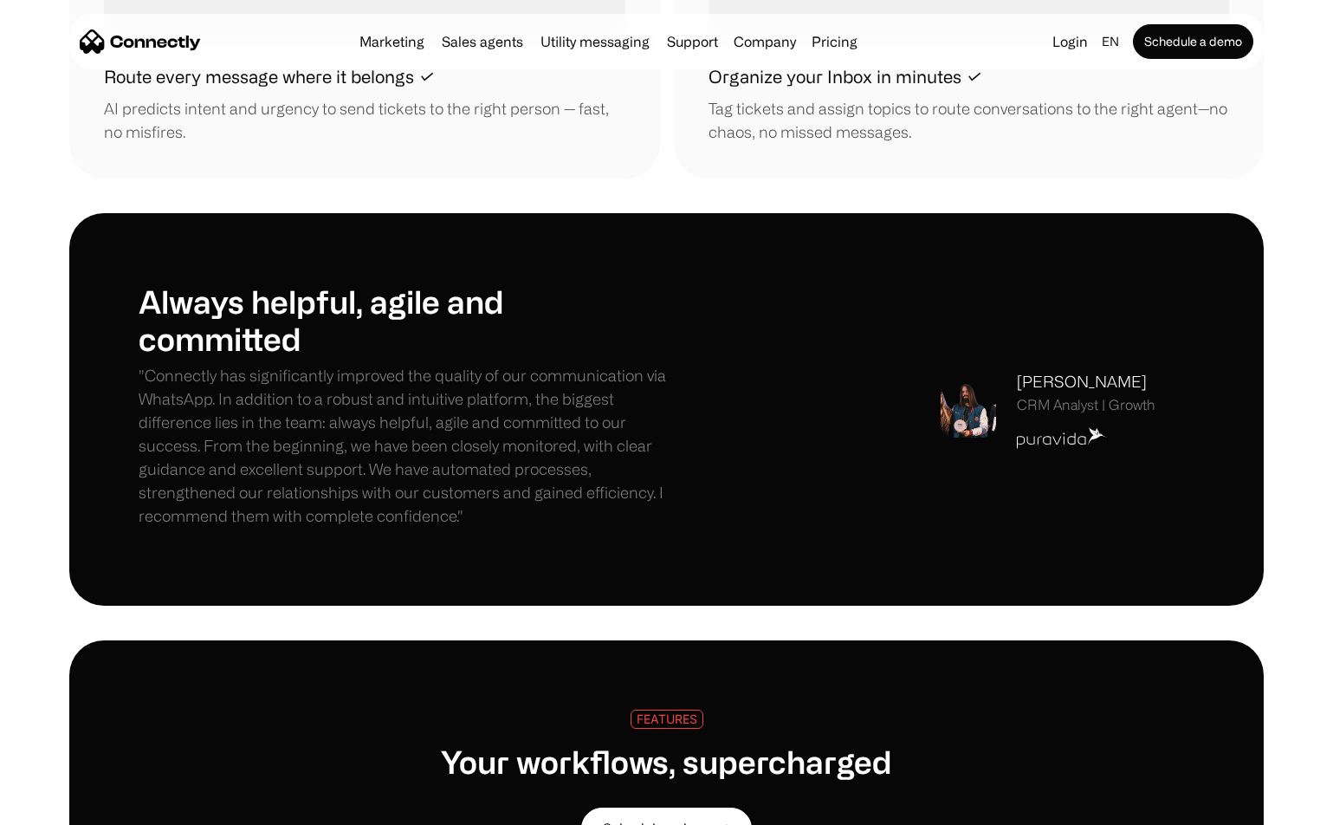
scroll to position [2339, 0]
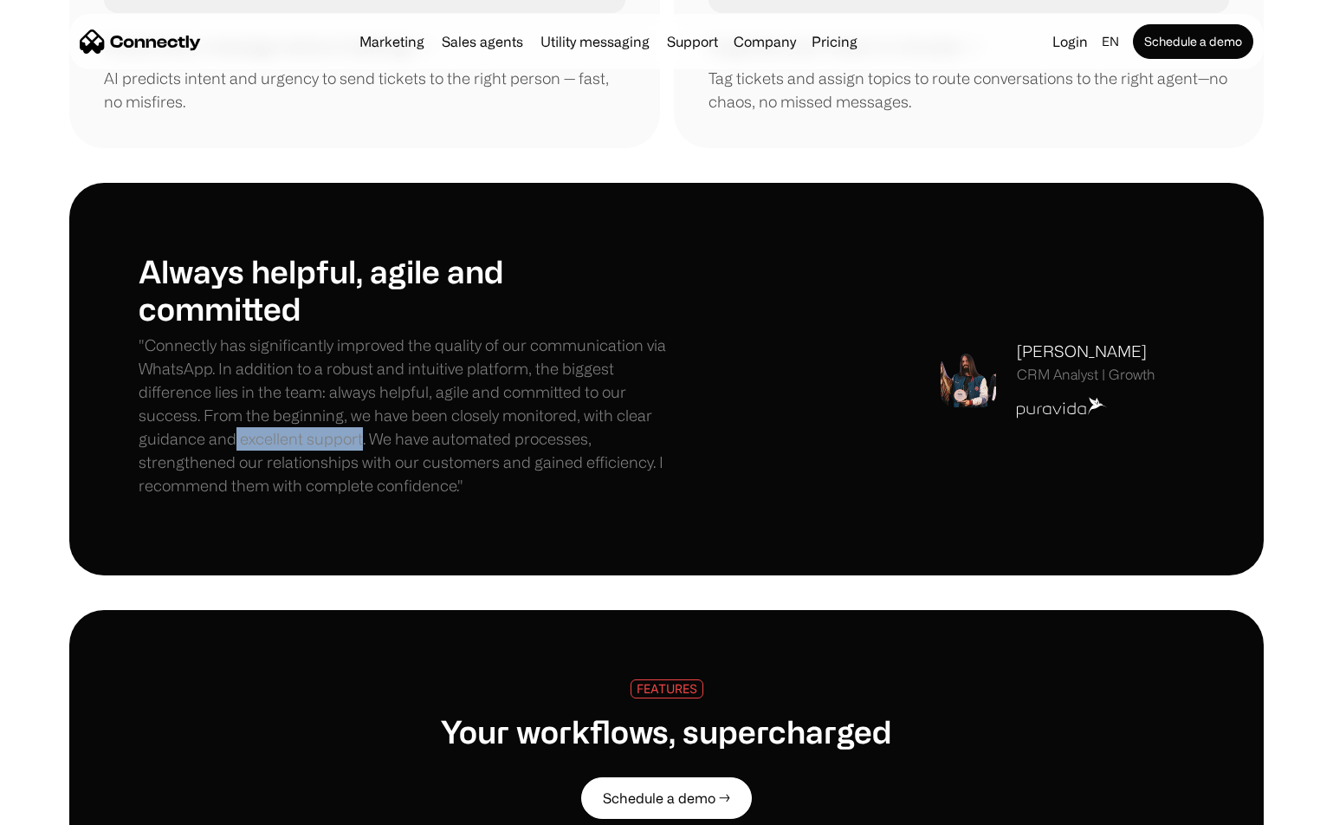
drag, startPoint x: 237, startPoint y: 415, endPoint x: 360, endPoint y: 411, distance: 123.1
click at [360, 411] on p ""Connectly has significantly improved the quality of our communication via What…" at bounding box center [403, 416] width 528 height 164
click at [425, 448] on p ""Connectly has significantly improved the quality of our communication via What…" at bounding box center [403, 416] width 528 height 164
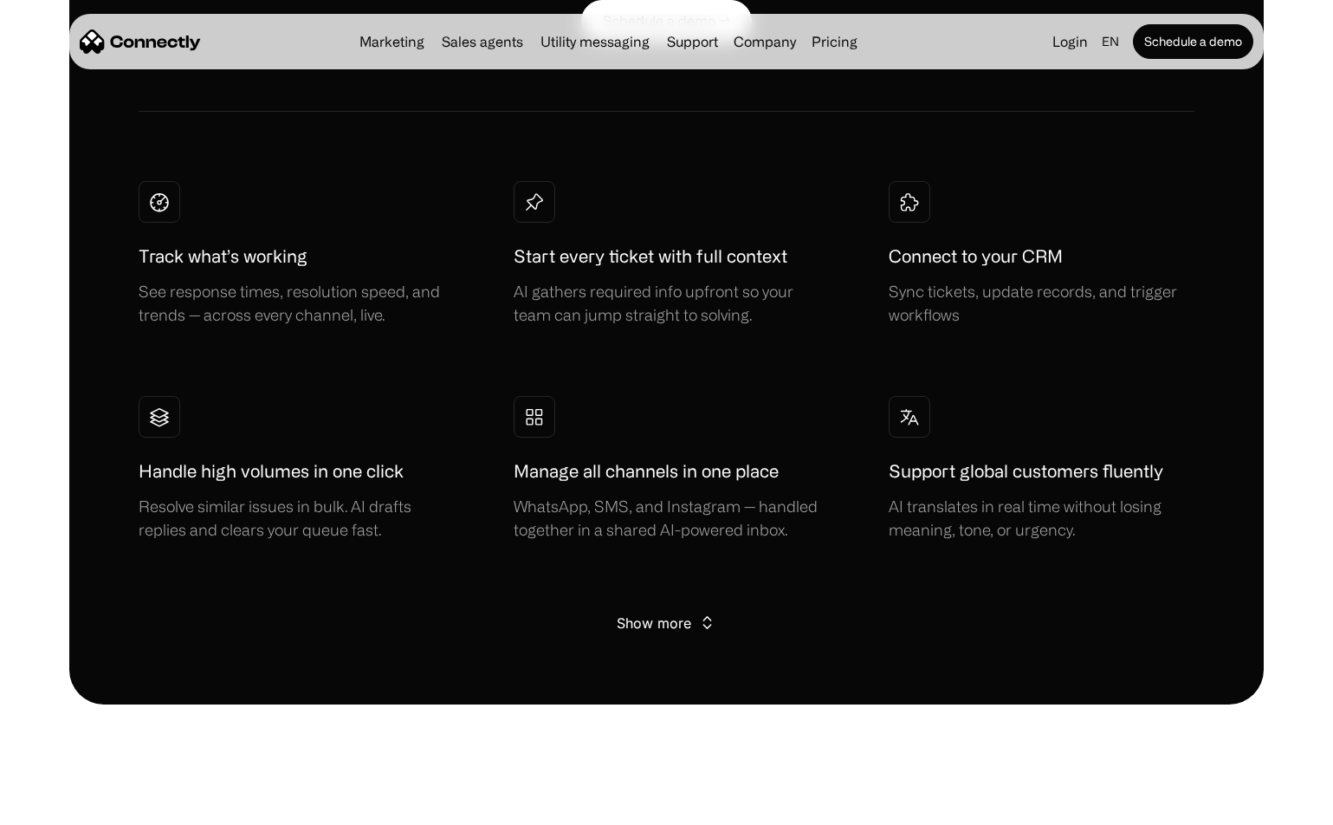
scroll to position [3119, 0]
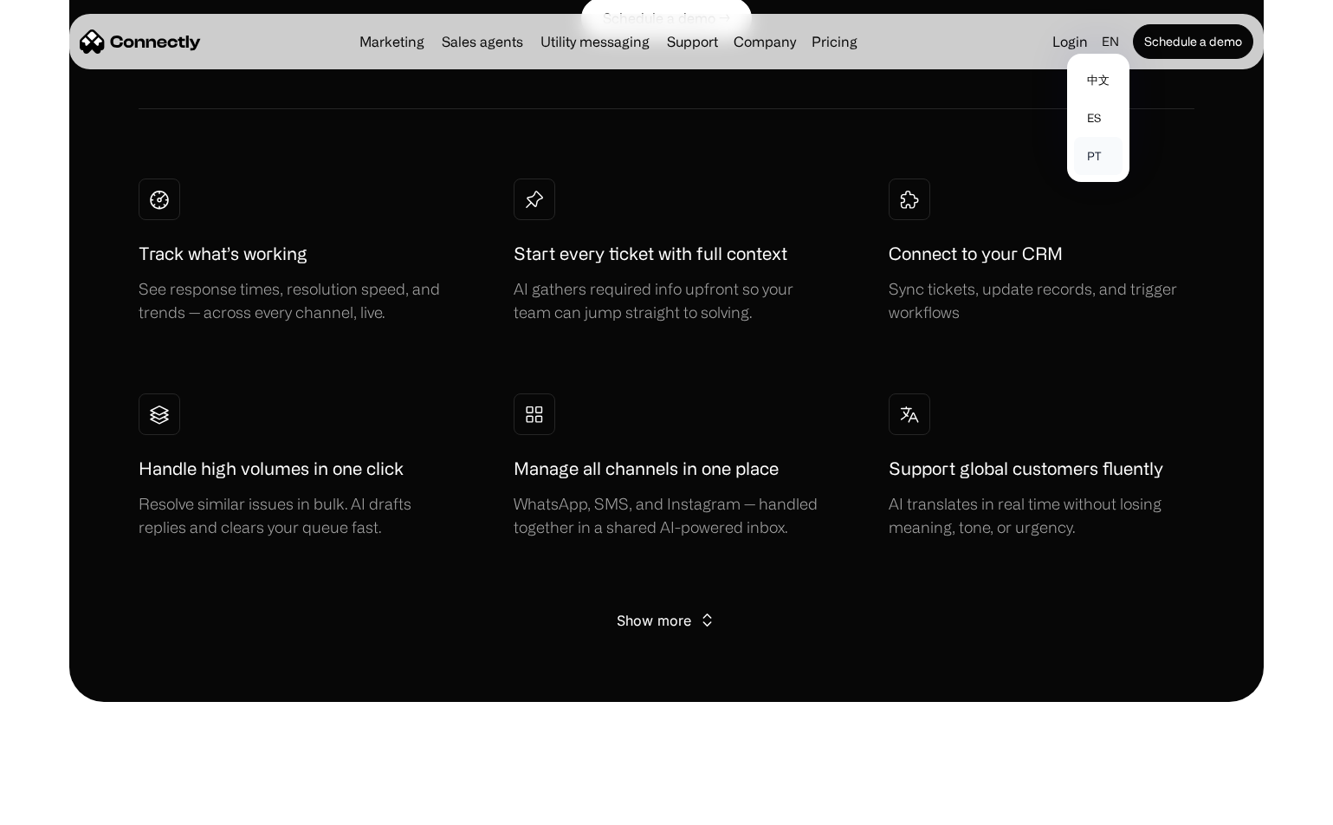
click at [1100, 147] on link "pt" at bounding box center [1098, 156] width 49 height 38
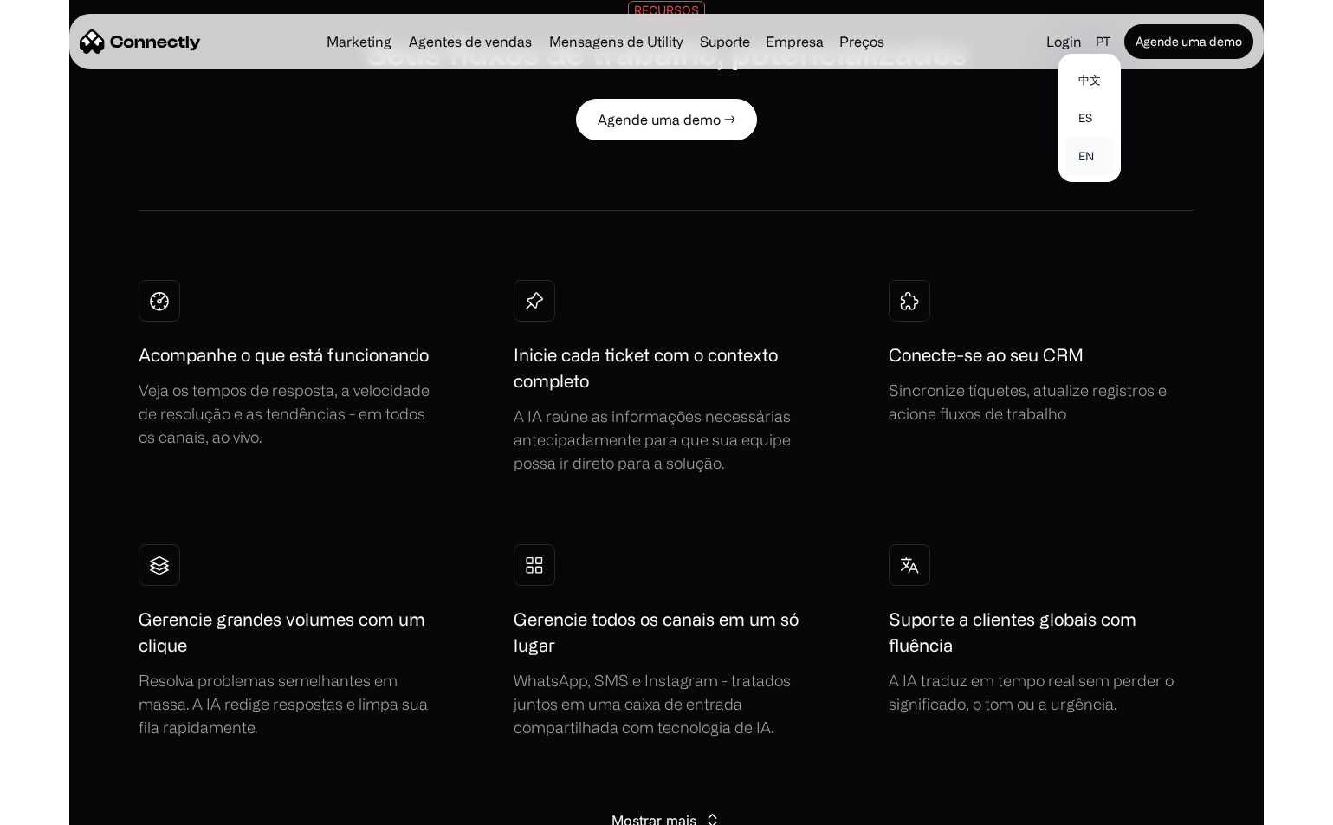
scroll to position [3244, 0]
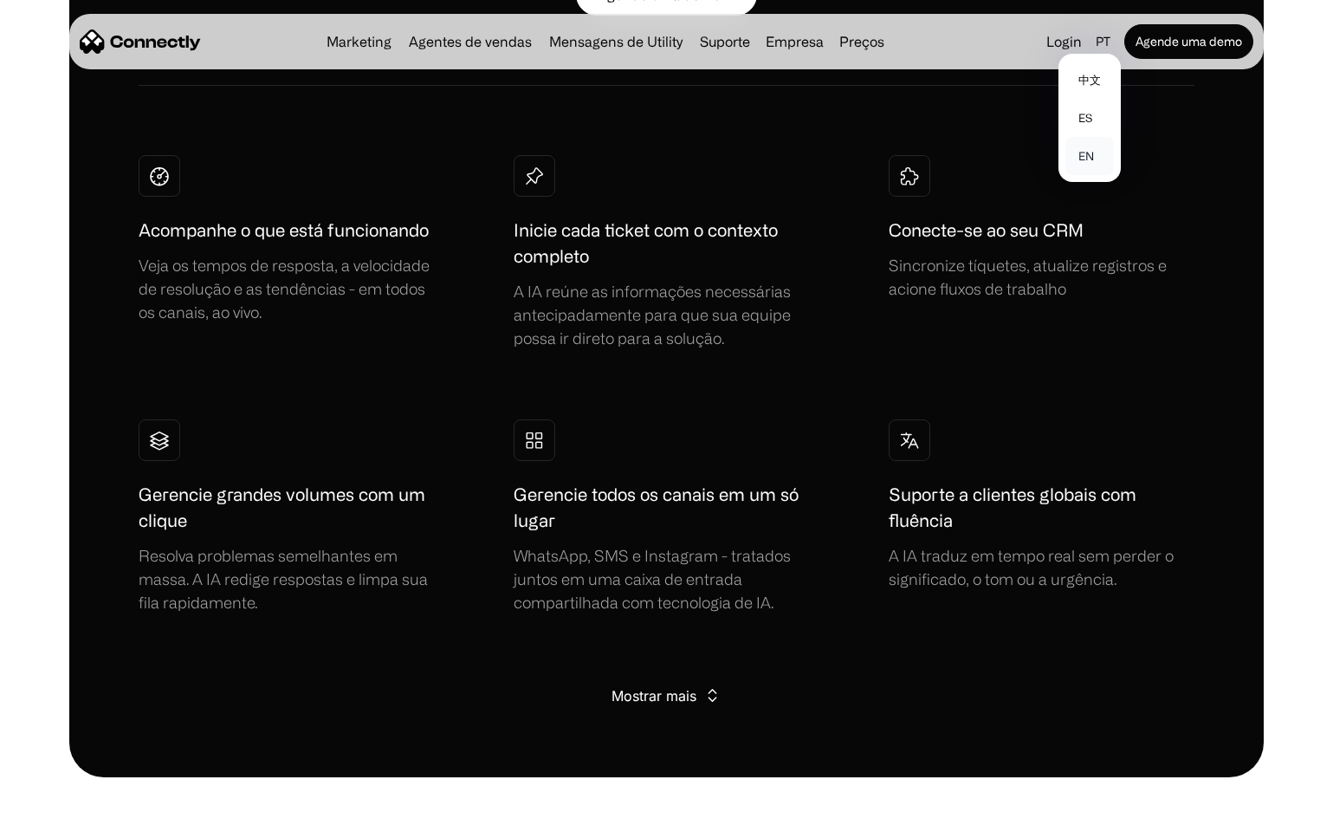
click at [1087, 152] on link "en" at bounding box center [1090, 156] width 49 height 38
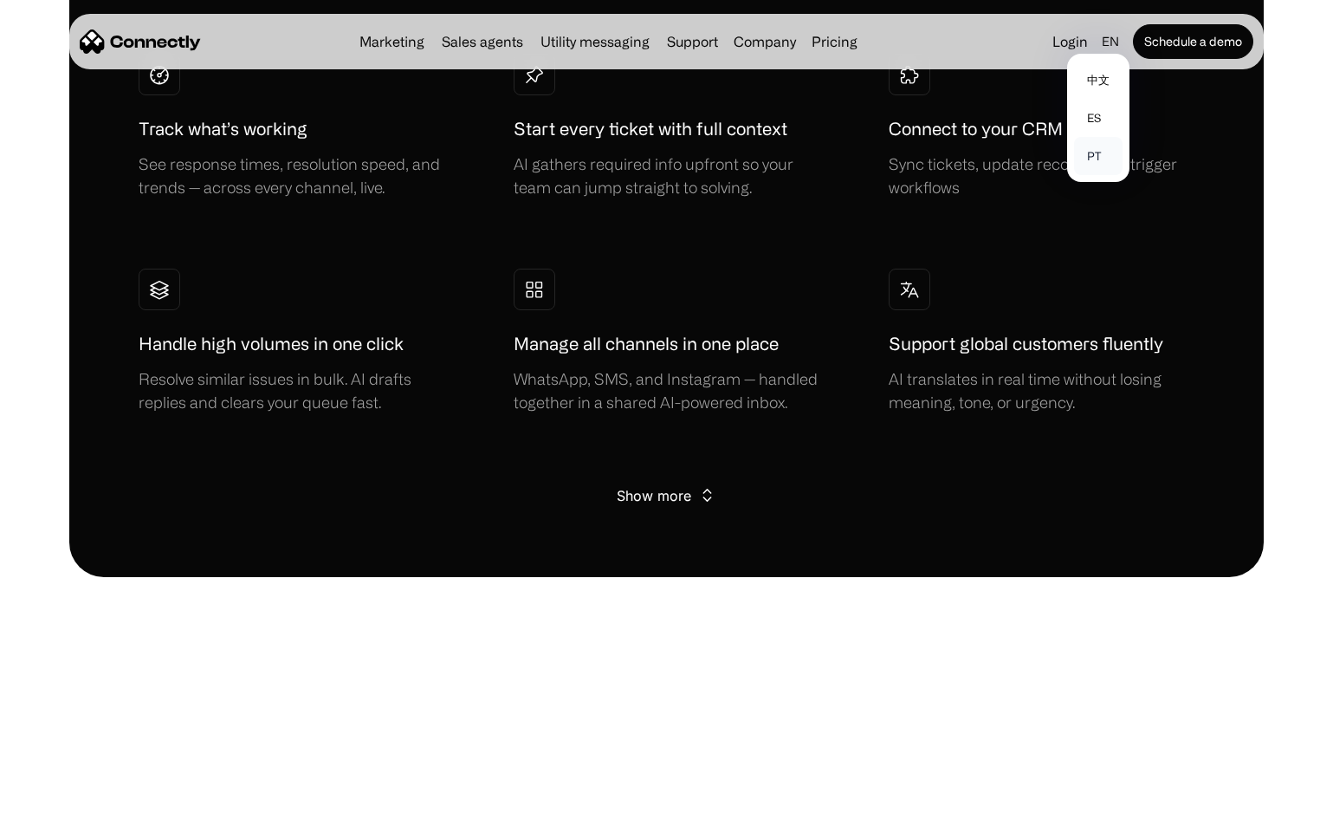
scroll to position [3119, 0]
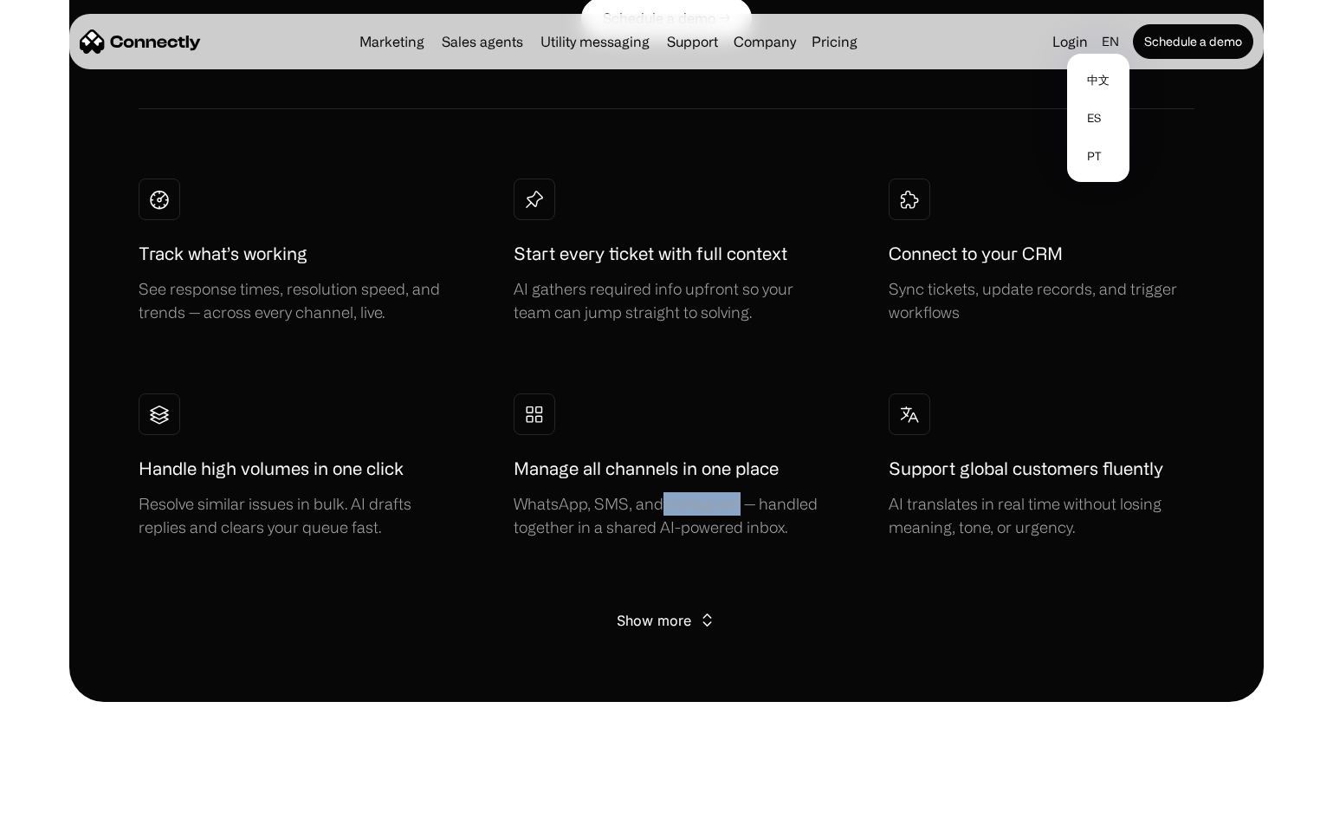
drag, startPoint x: 663, startPoint y: 482, endPoint x: 734, endPoint y: 478, distance: 71.1
click at [734, 492] on div "WhatsApp, SMS, and Instagram — handled together in a shared AI-powered inbox." at bounding box center [667, 515] width 306 height 47
click at [704, 492] on div "WhatsApp, SMS, and Instagram — handled together in a shared AI-powered inbox." at bounding box center [667, 515] width 306 height 47
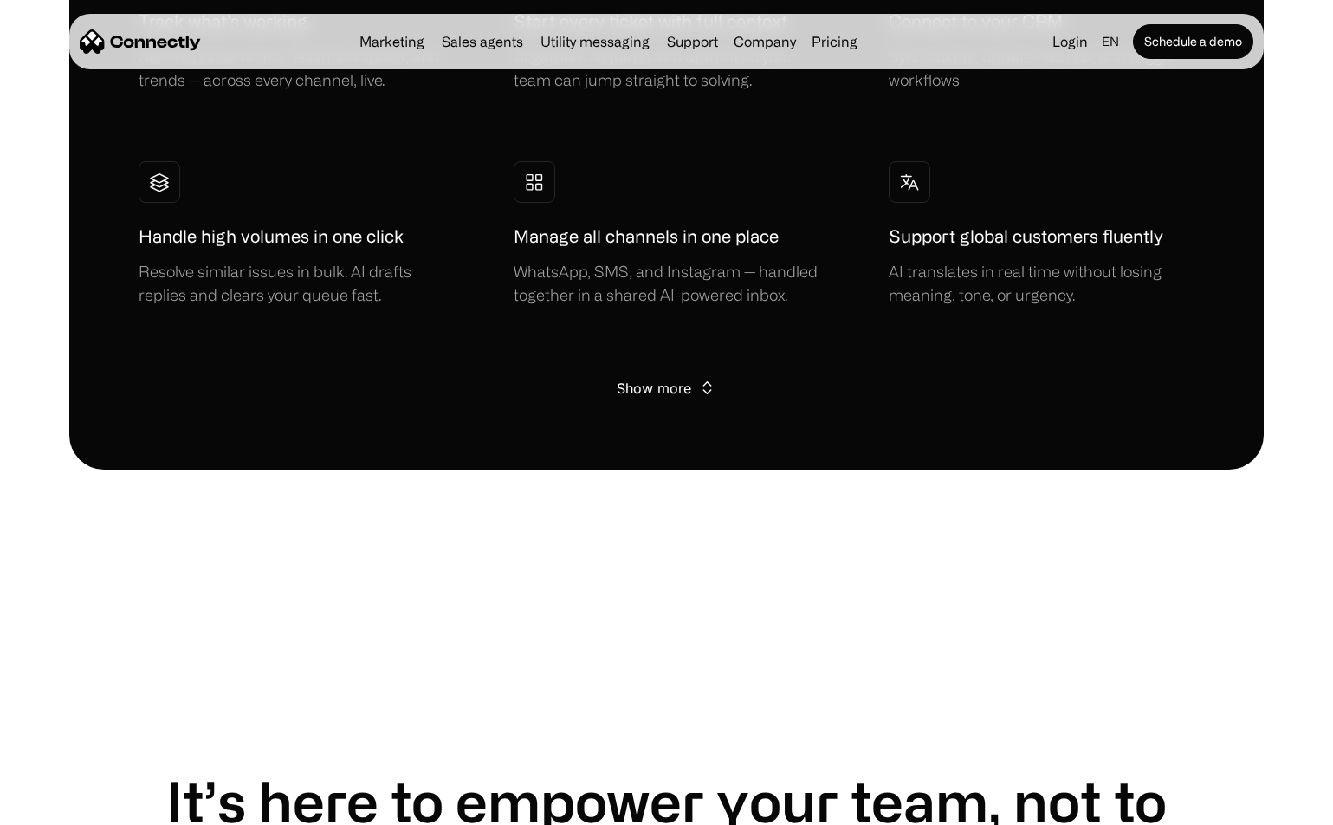
scroll to position [3379, 0]
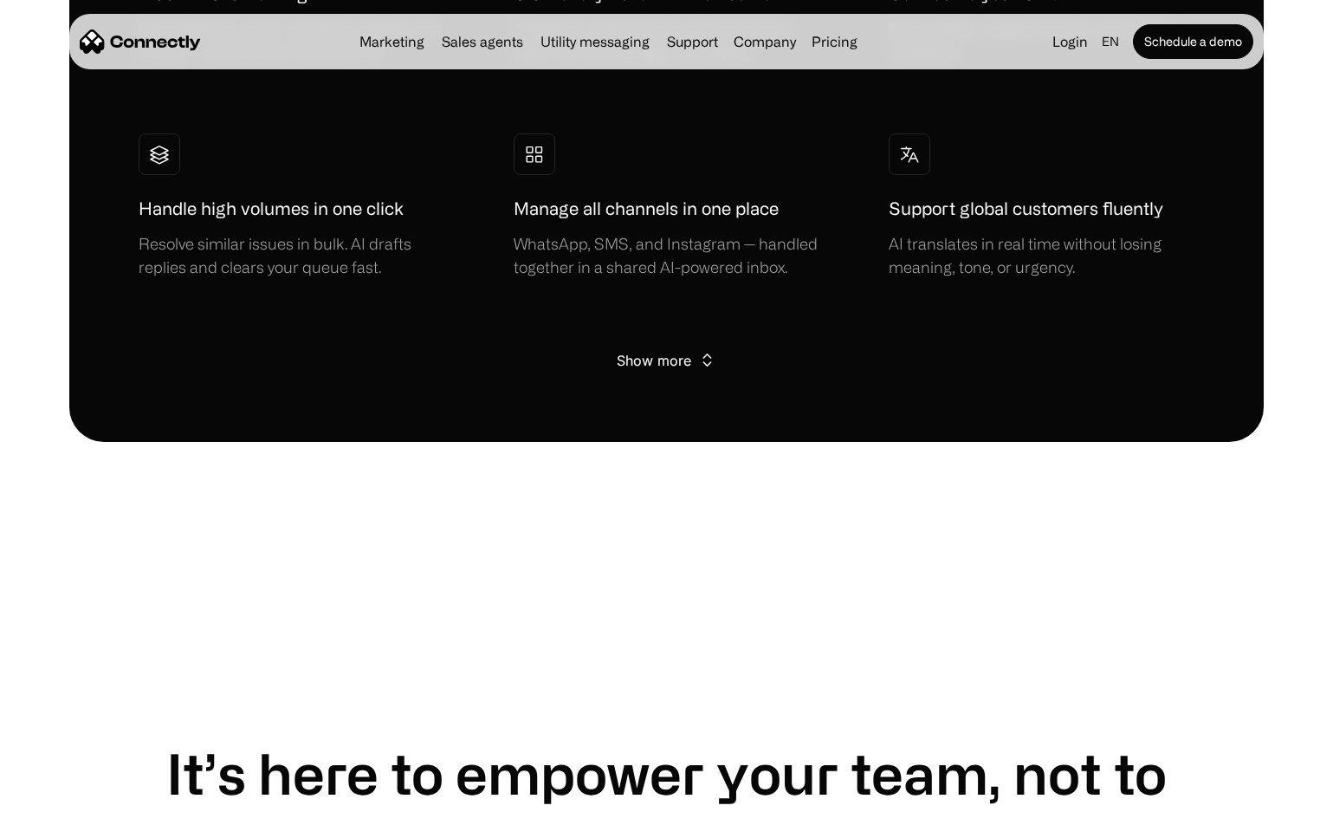
click at [694, 348] on div "Show more Show less" at bounding box center [667, 360] width 1056 height 24
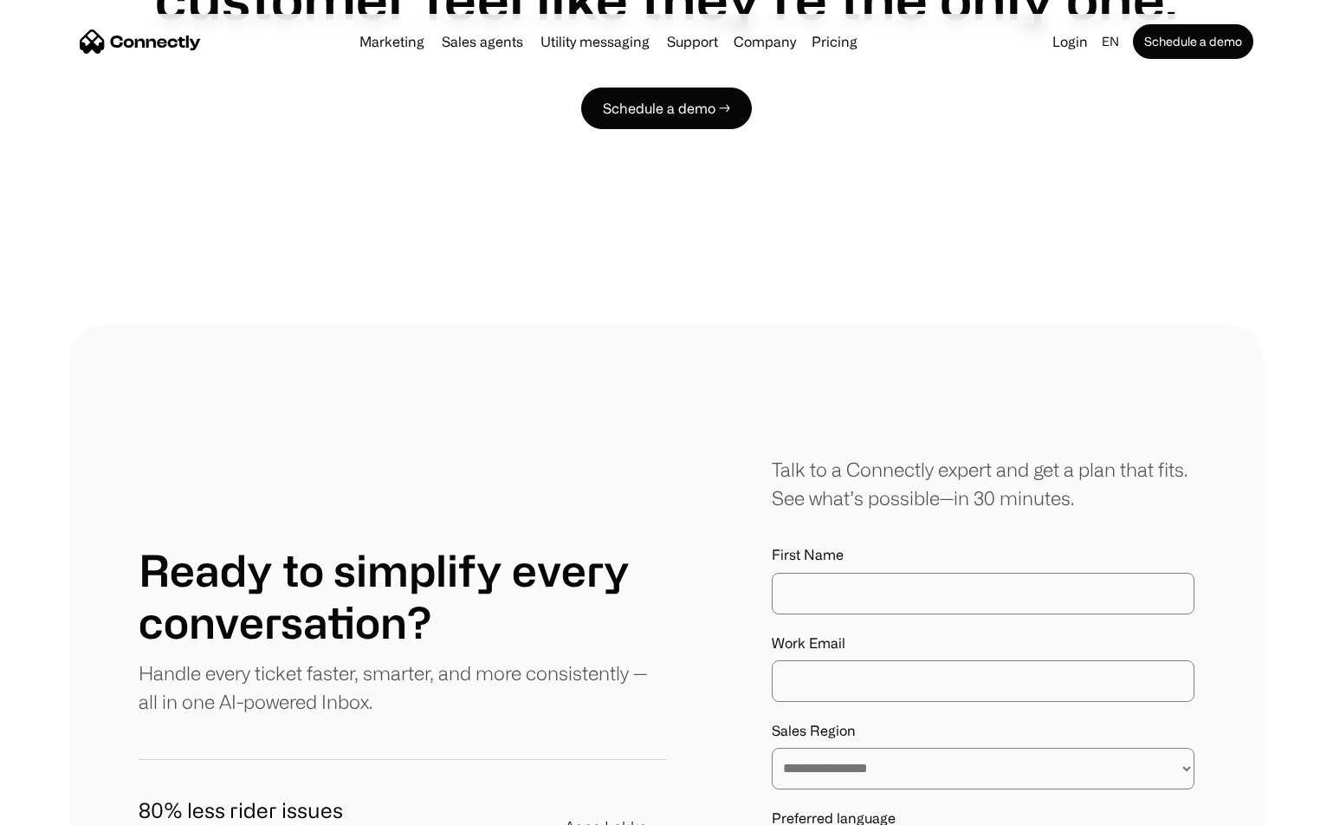
scroll to position [5718, 0]
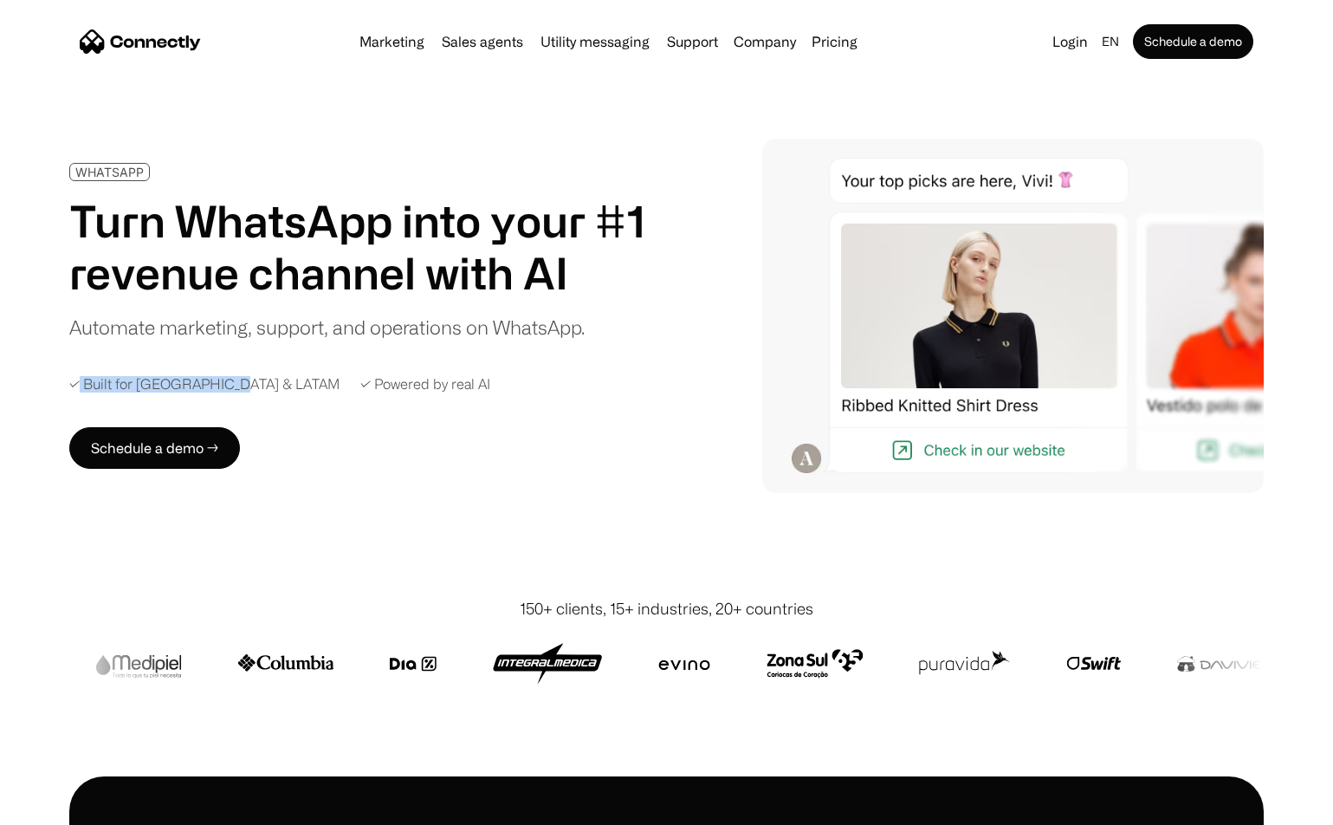
drag, startPoint x: 80, startPoint y: 384, endPoint x: 224, endPoint y: 384, distance: 143.8
click at [224, 384] on div "✓ Built for Brazil & LATAM" at bounding box center [204, 384] width 270 height 16
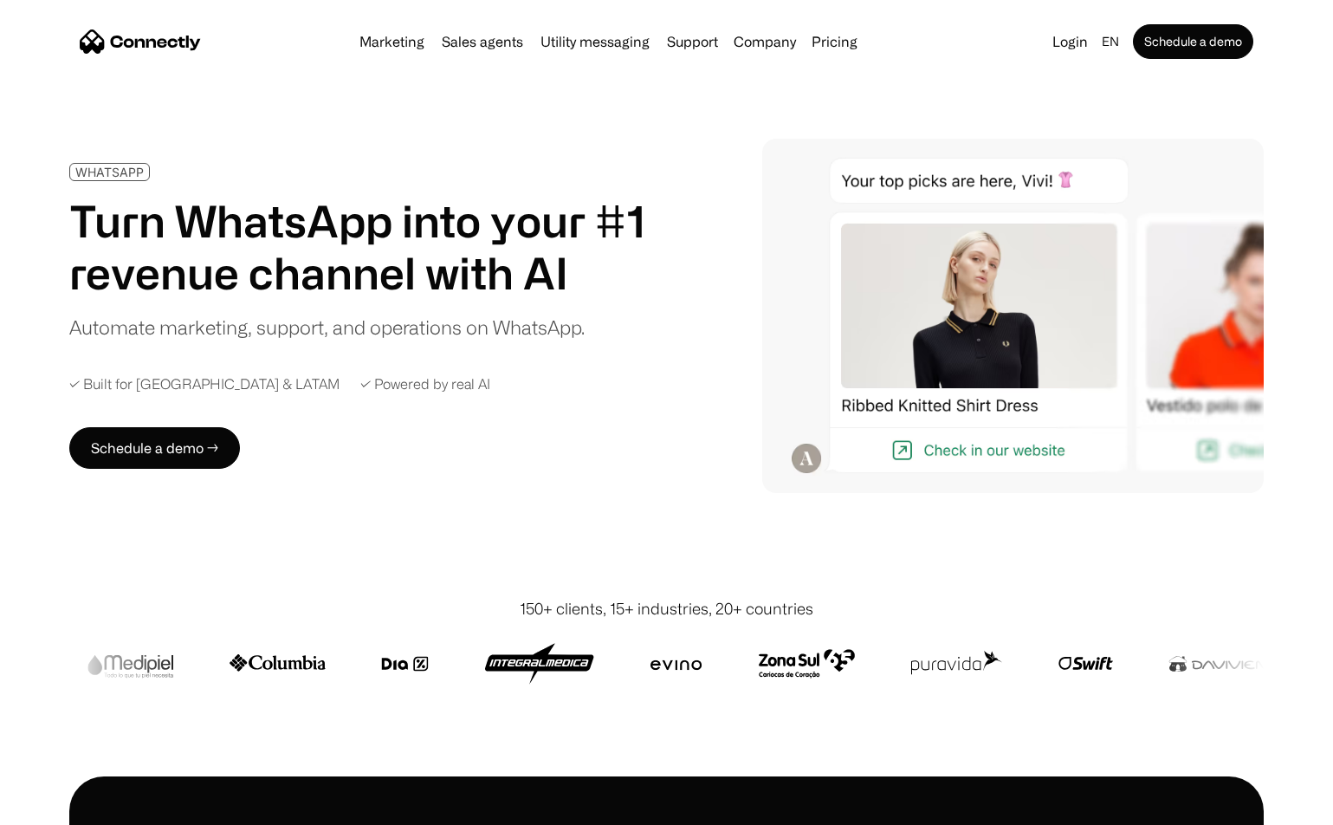
click at [360, 385] on div "✓ Powered by real AI" at bounding box center [425, 384] width 130 height 16
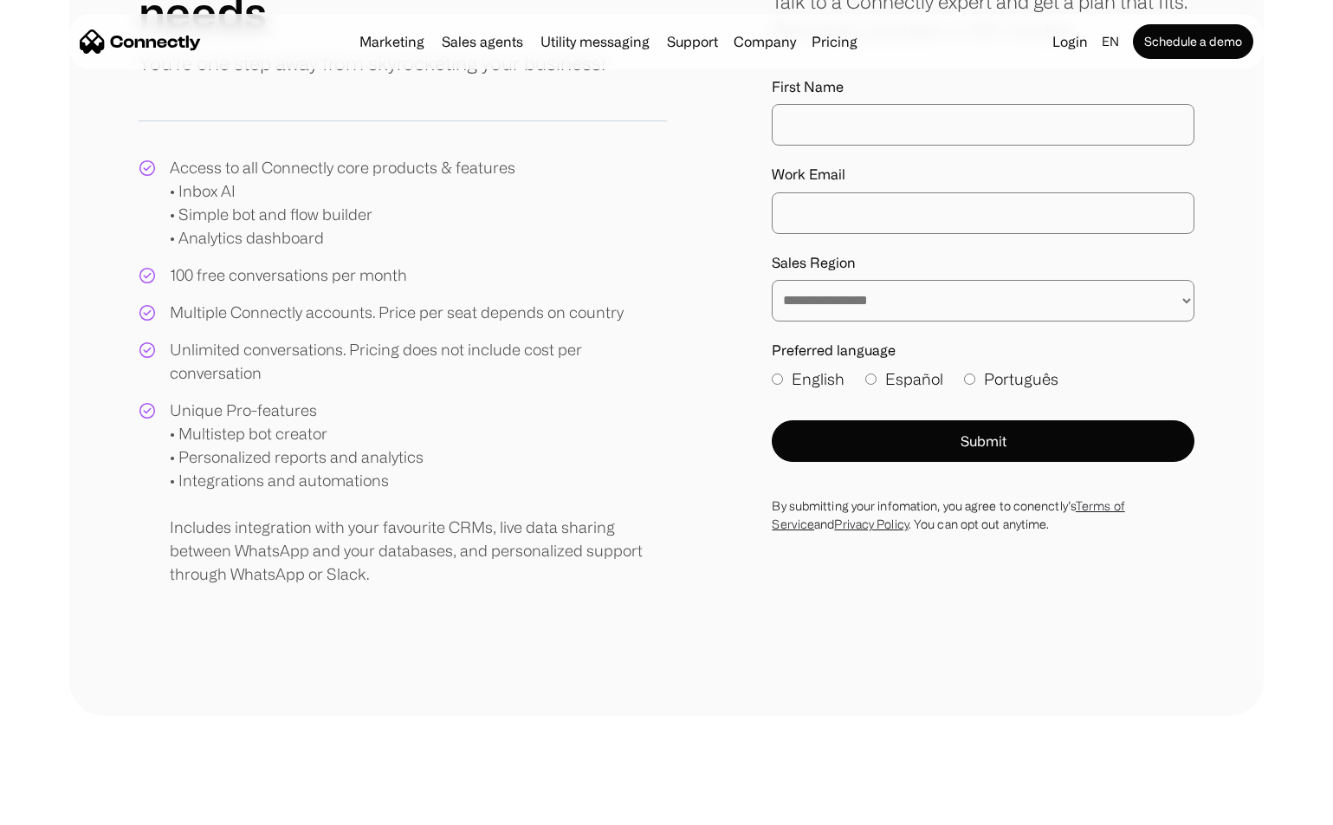
scroll to position [260, 0]
